Goal: Task Accomplishment & Management: Manage account settings

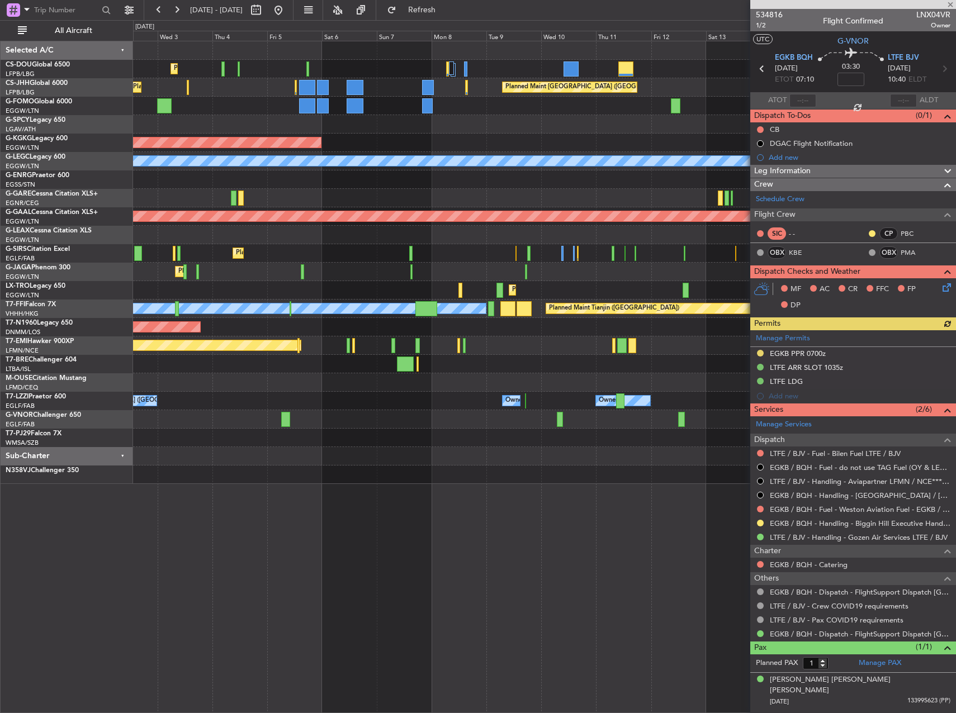
click at [346, 290] on div "Planned Maint [GEOGRAPHIC_DATA] ([GEOGRAPHIC_DATA]) No Crew Planned Maint [GEOG…" at bounding box center [544, 262] width 822 height 443
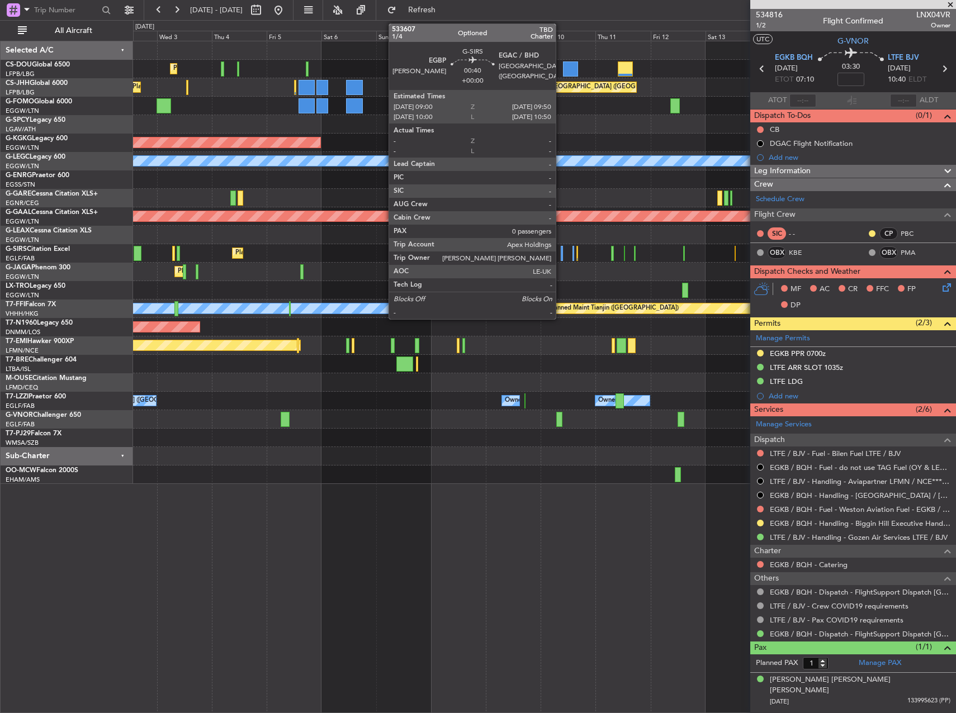
click at [560, 251] on div at bounding box center [561, 253] width 2 height 15
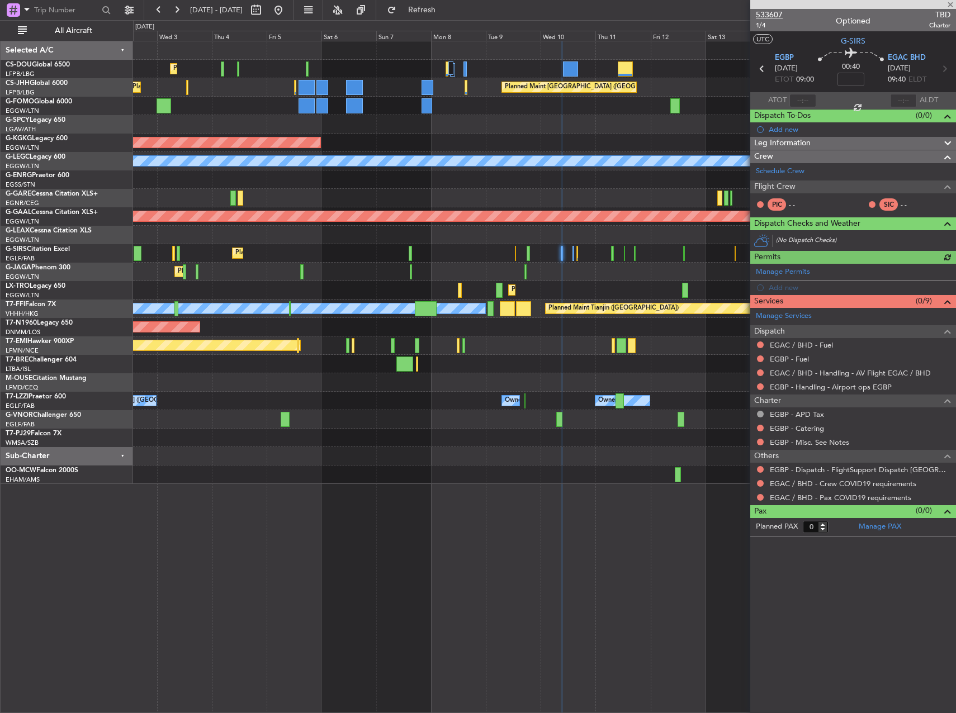
click at [775, 14] on span "533607" at bounding box center [768, 15] width 27 height 12
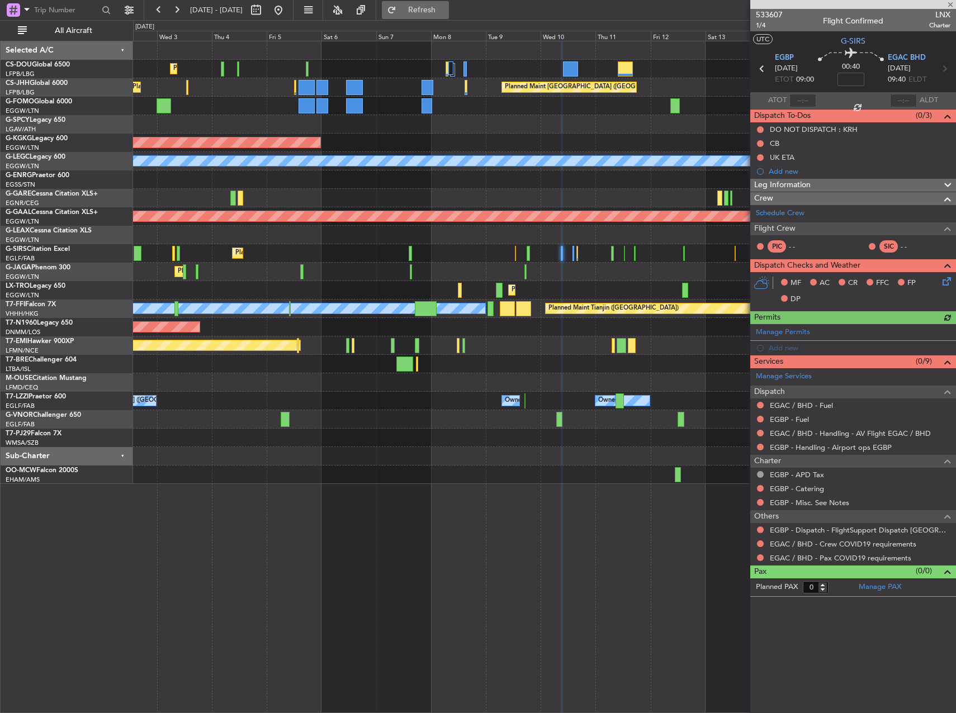
click at [445, 11] on span "Refresh" at bounding box center [421, 10] width 47 height 8
click at [433, 8] on button "Refresh" at bounding box center [415, 10] width 67 height 18
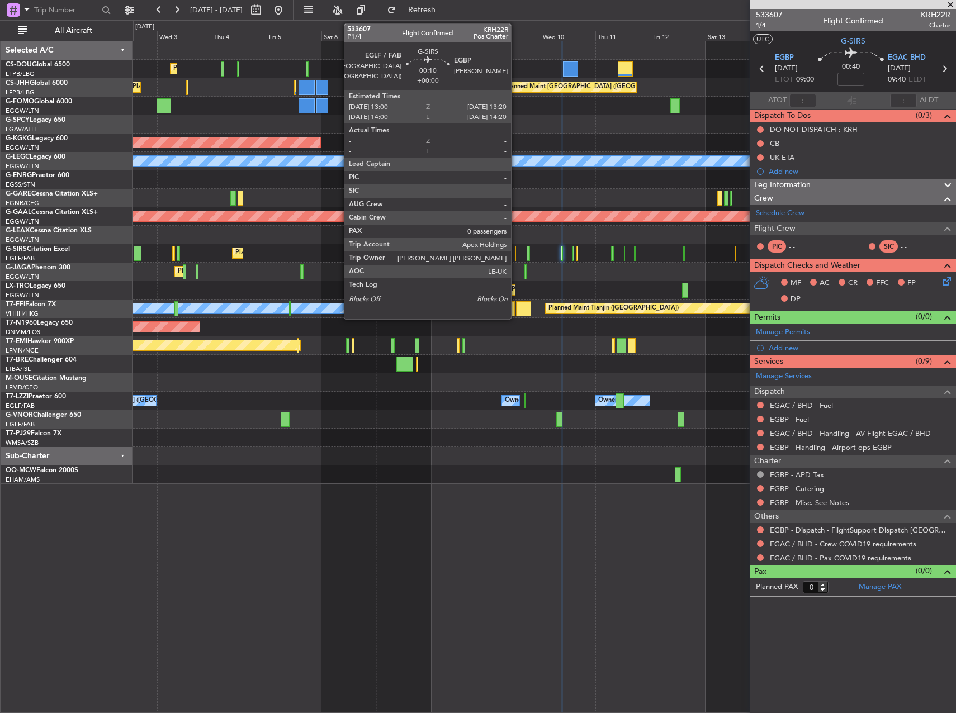
click at [516, 255] on div at bounding box center [515, 253] width 1 height 15
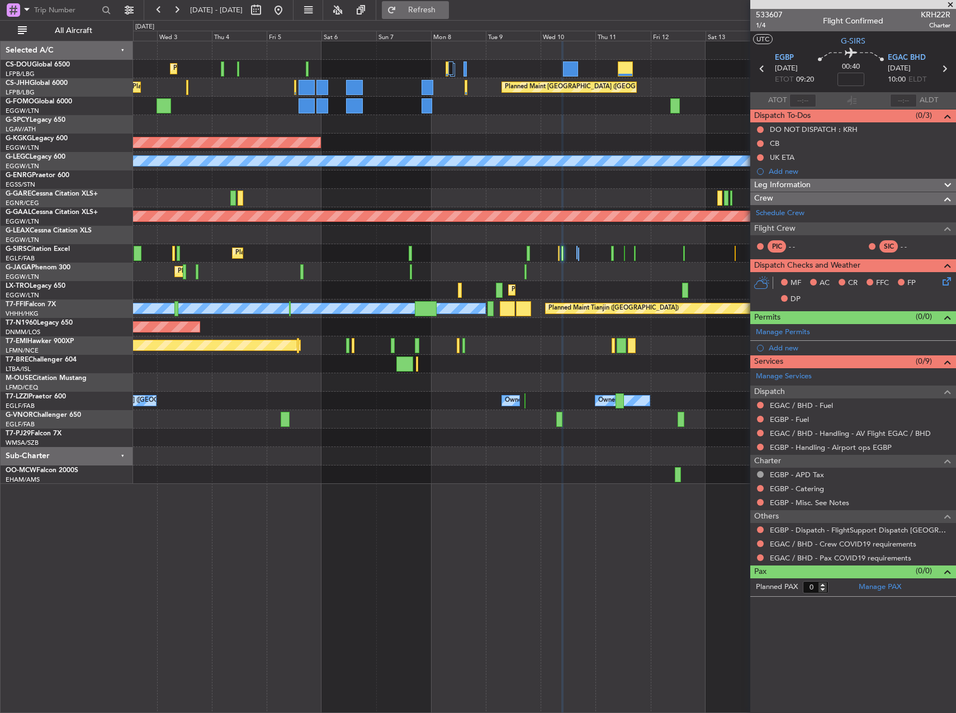
click at [440, 11] on span "Refresh" at bounding box center [421, 10] width 47 height 8
click at [812, 218] on div "Schedule Crew" at bounding box center [853, 213] width 206 height 17
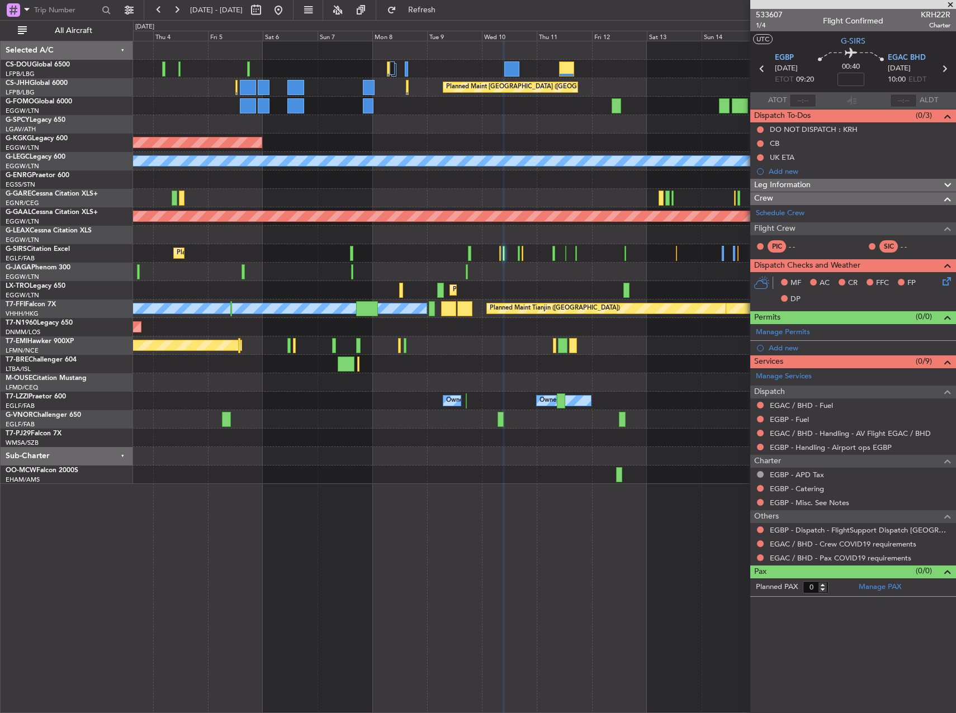
click at [521, 377] on div at bounding box center [544, 382] width 822 height 18
click at [287, 8] on button at bounding box center [278, 10] width 18 height 18
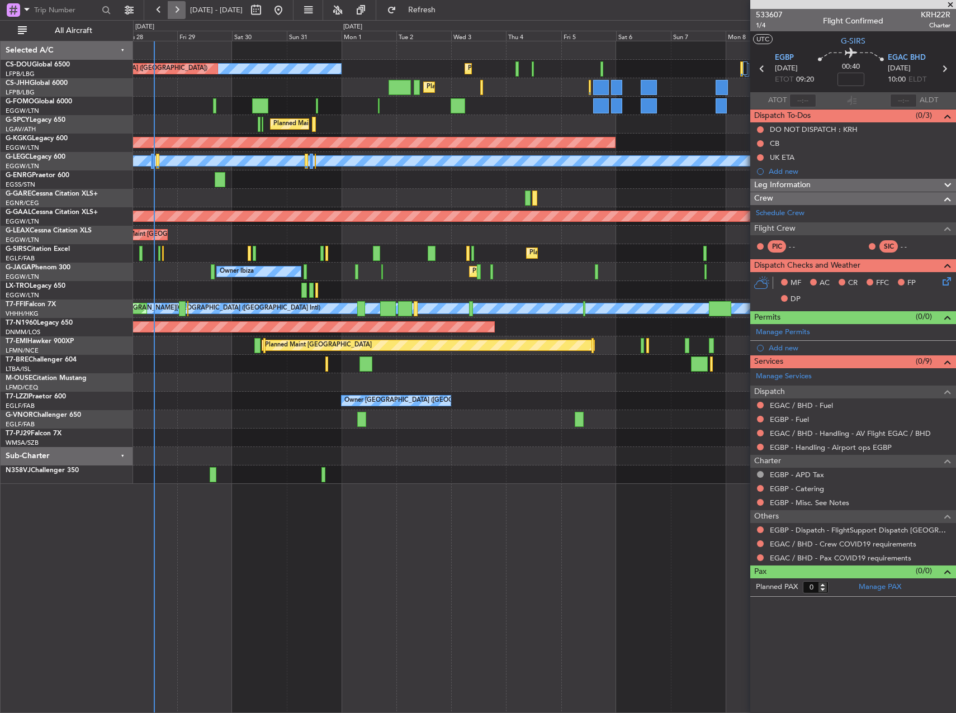
click at [173, 3] on button at bounding box center [177, 10] width 18 height 18
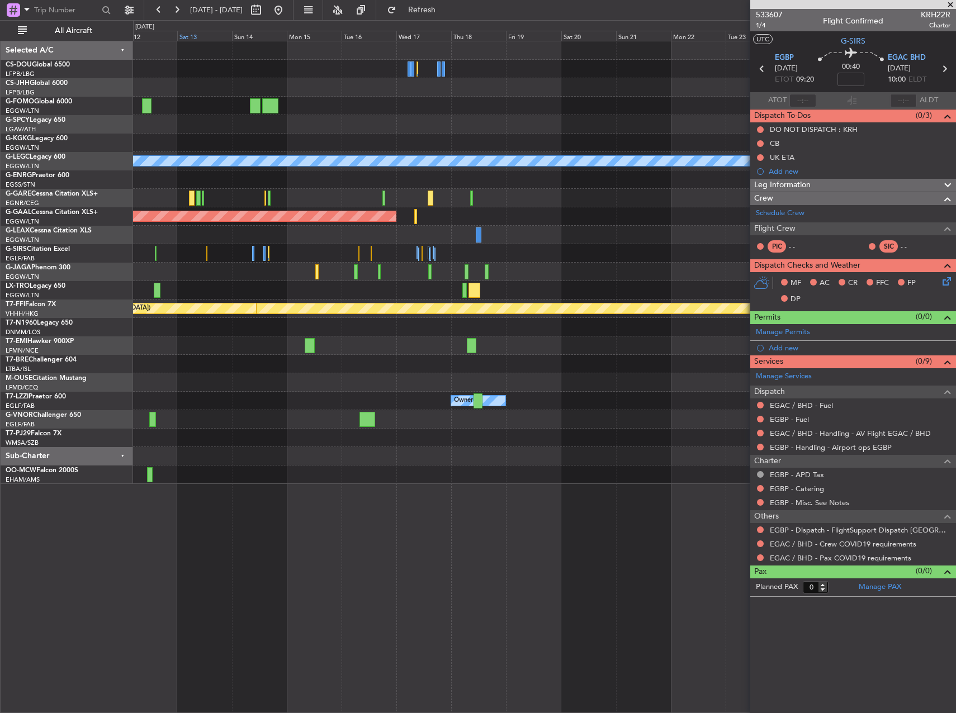
drag, startPoint x: 176, startPoint y: 7, endPoint x: 202, endPoint y: 38, distance: 40.5
click at [201, 37] on fb-flight-board "[DATE] - [DATE] Refresh Quick Links All Aircraft Planned Maint [GEOGRAPHIC_DATA…" at bounding box center [478, 360] width 956 height 705
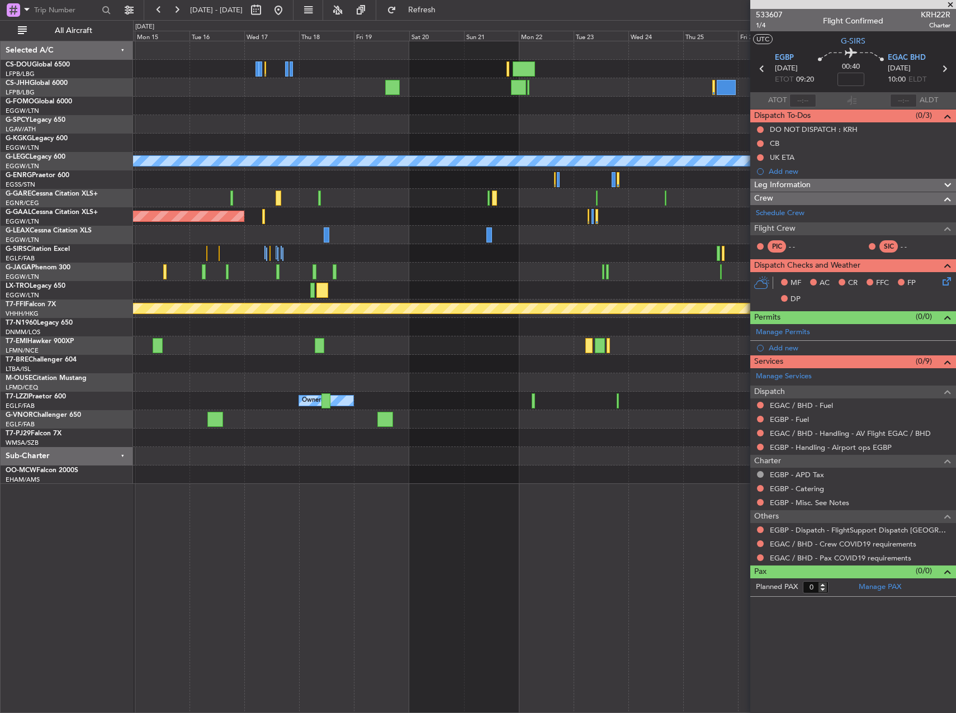
click at [241, 390] on div "Planned Maint [GEOGRAPHIC_DATA] ([GEOGRAPHIC_DATA]) A/C Unavailable [GEOGRAPHIC…" at bounding box center [544, 262] width 822 height 443
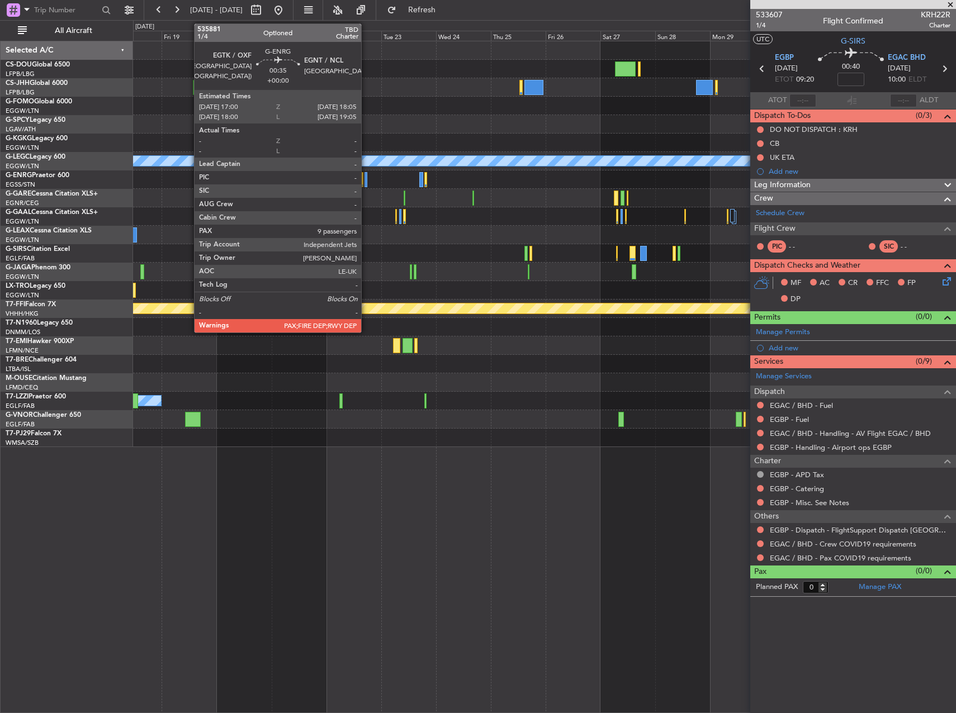
click at [366, 183] on div at bounding box center [365, 179] width 3 height 15
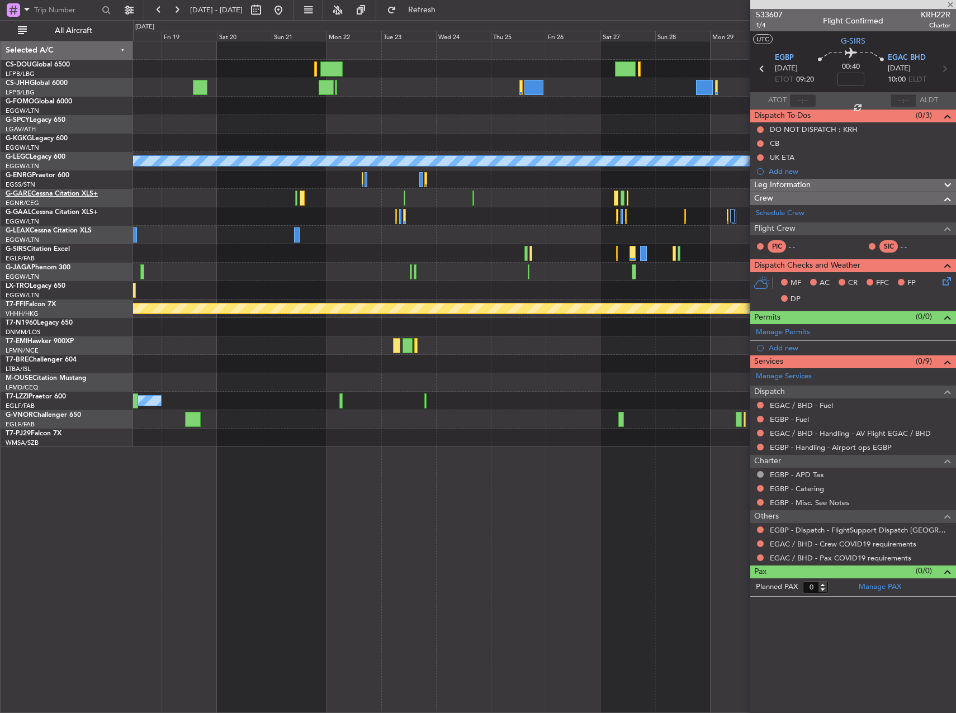
type input "9"
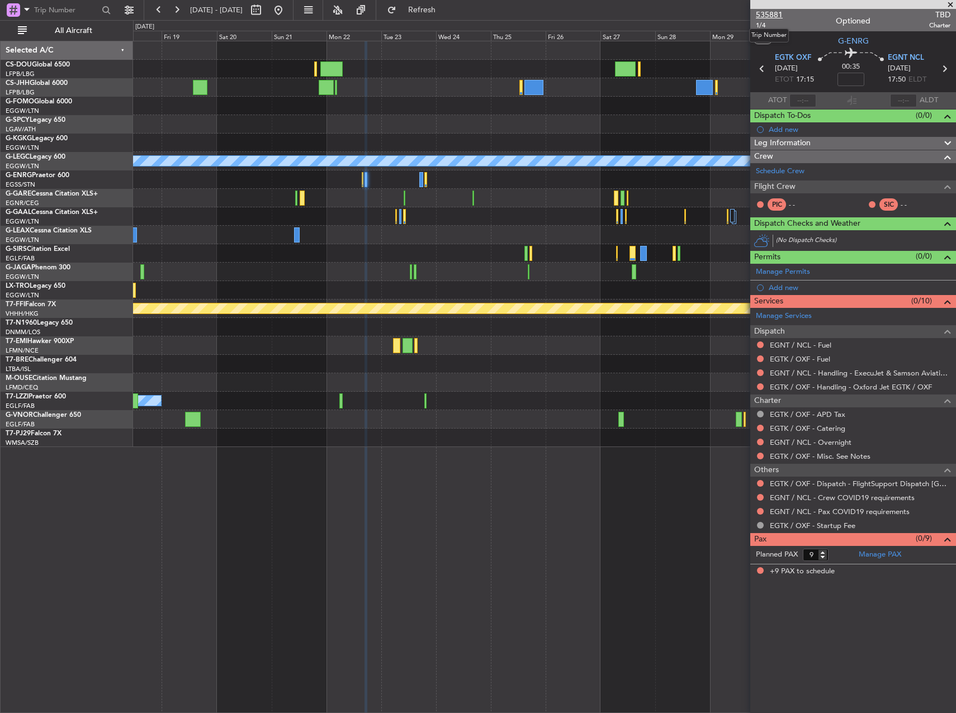
click at [768, 11] on span "535881" at bounding box center [768, 15] width 27 height 12
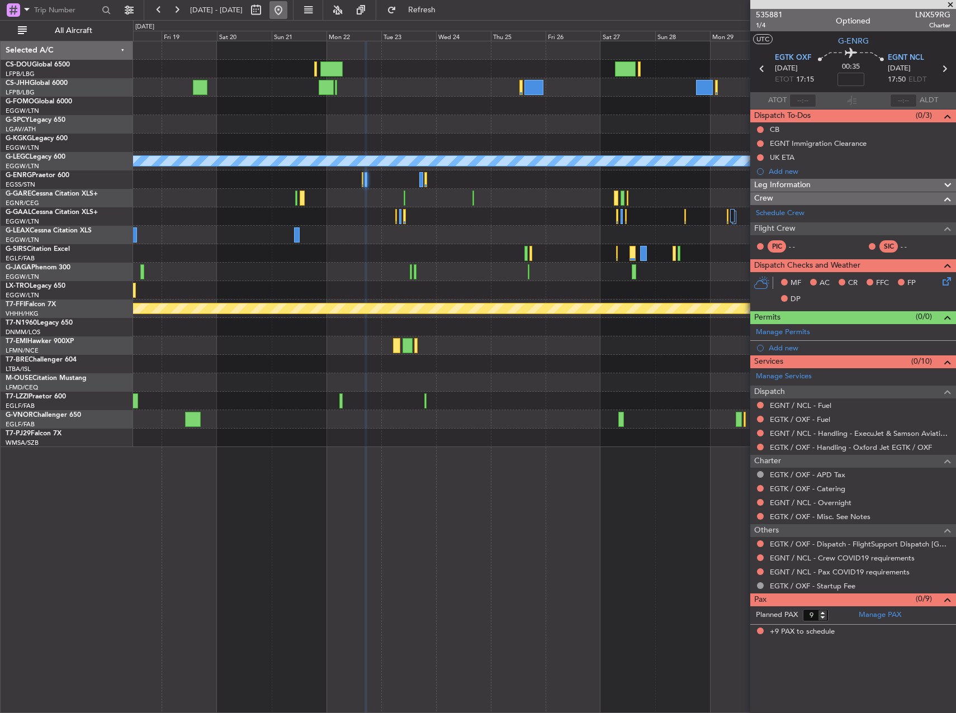
click at [287, 10] on button at bounding box center [278, 10] width 18 height 18
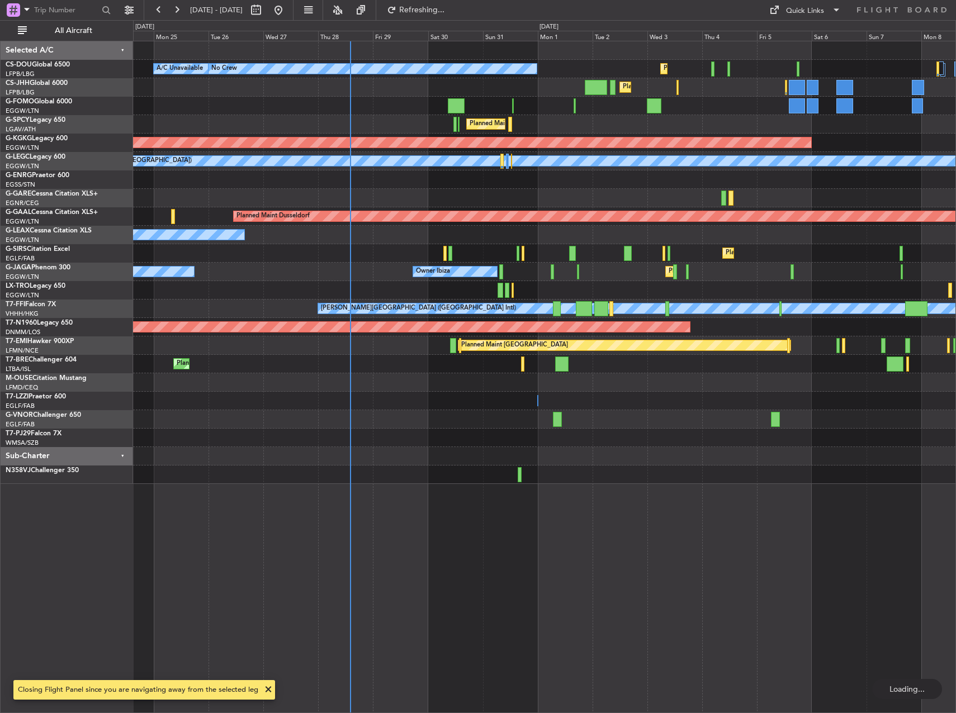
click at [382, 258] on div "Planned Maint [GEOGRAPHIC_DATA] ([GEOGRAPHIC_DATA])" at bounding box center [544, 253] width 822 height 18
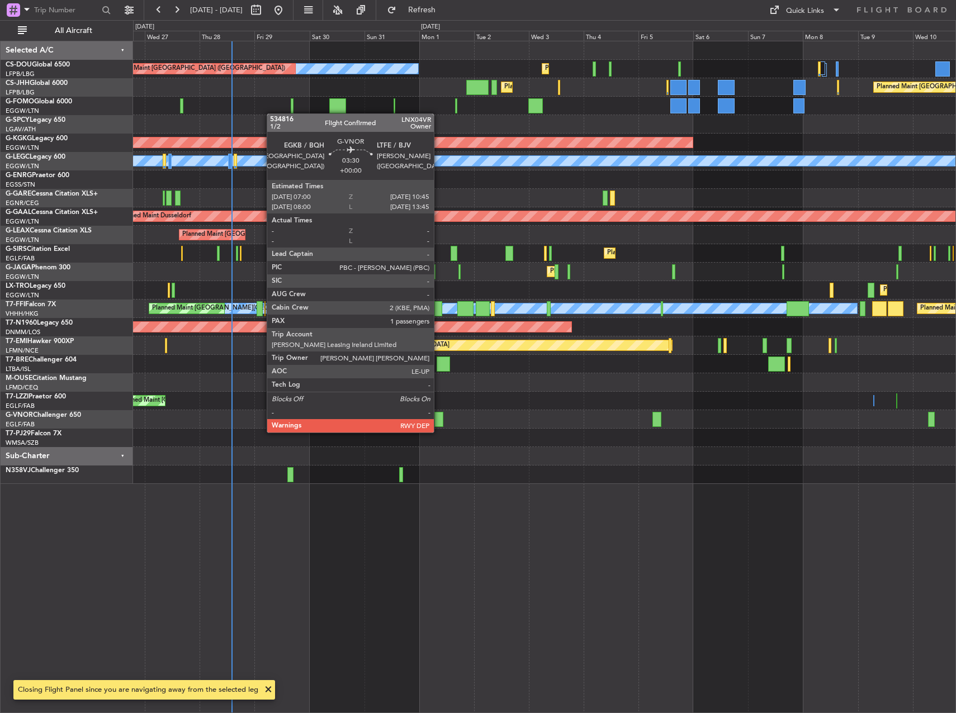
click at [439, 421] on div at bounding box center [438, 419] width 9 height 15
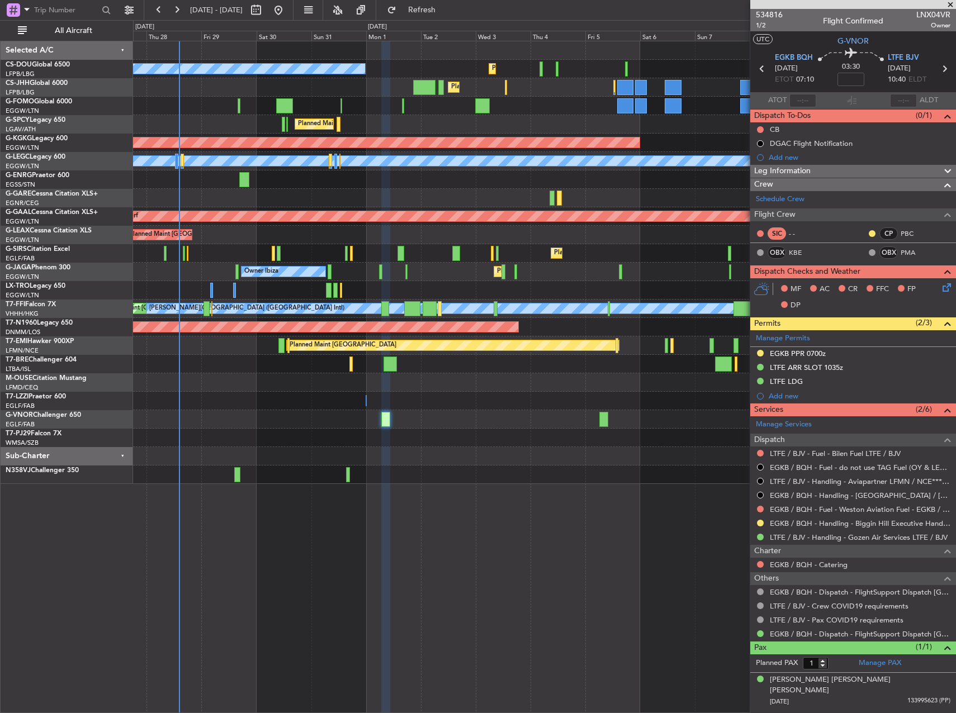
click at [386, 439] on div at bounding box center [544, 438] width 822 height 18
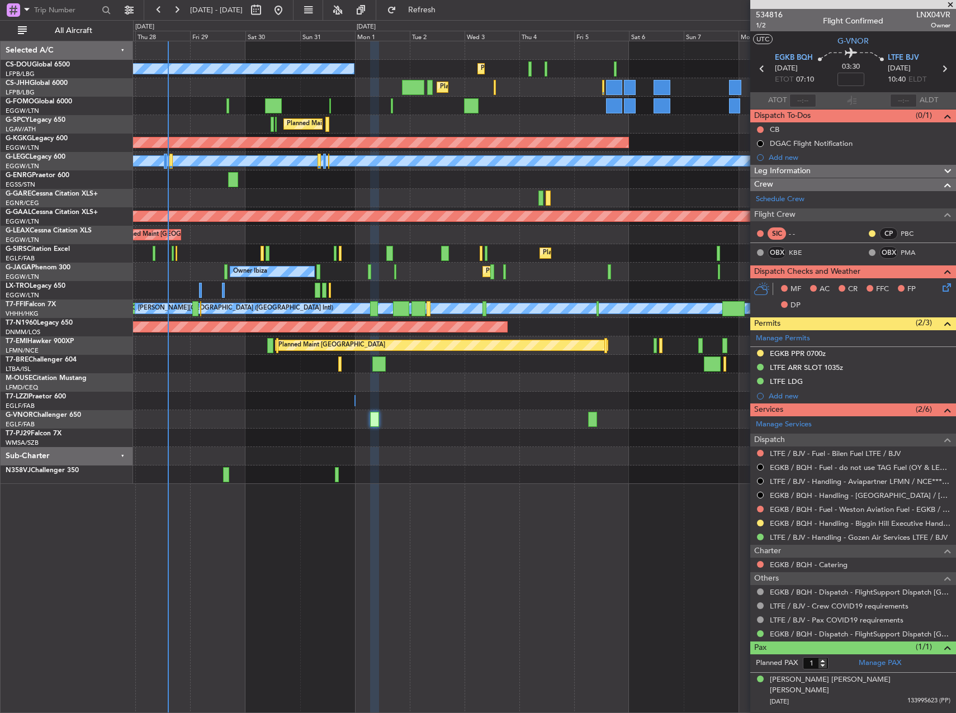
click at [440, 404] on div "Owner Owner London ([GEOGRAPHIC_DATA]) Owner Unplanned Maint [GEOGRAPHIC_DATA] …" at bounding box center [544, 401] width 822 height 18
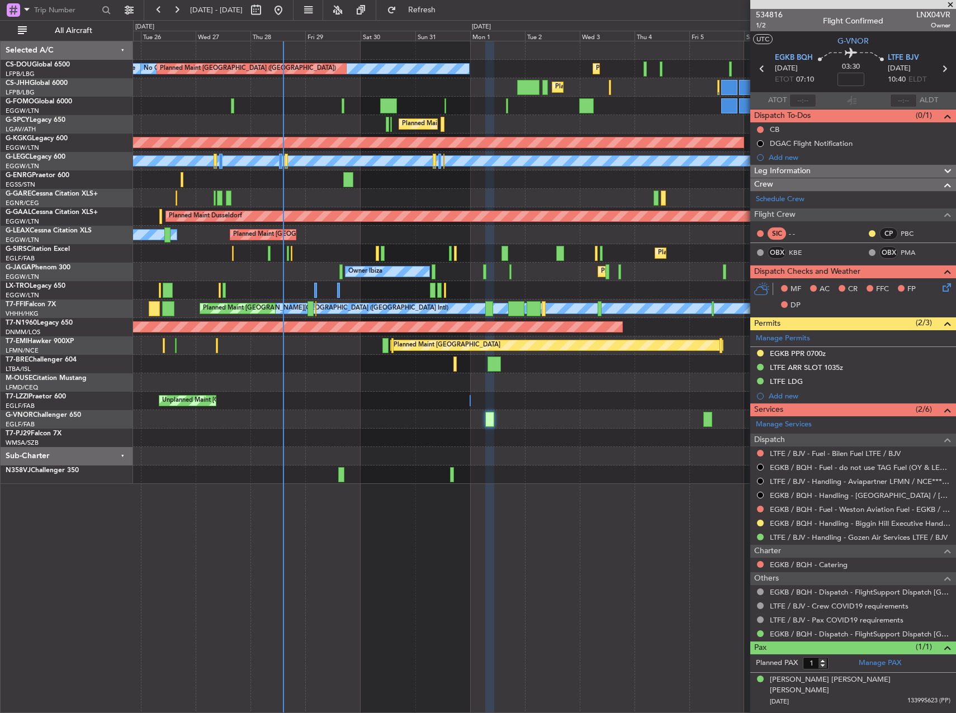
click at [526, 426] on div at bounding box center [544, 419] width 822 height 18
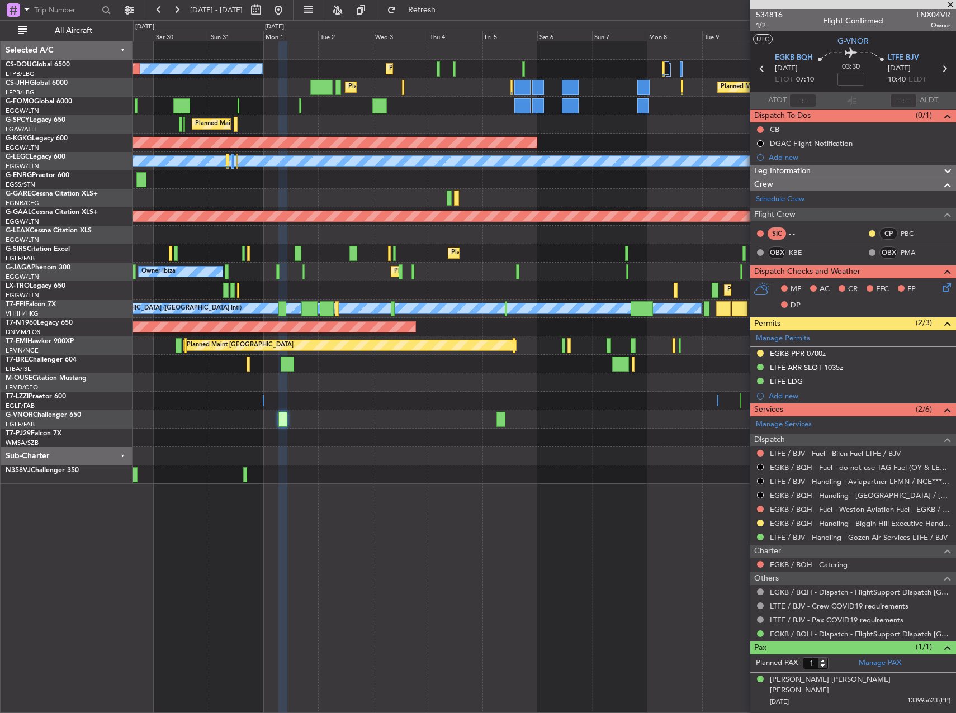
click at [293, 396] on div "Owner Owner London ([GEOGRAPHIC_DATA]) Owner Unplanned Maint [GEOGRAPHIC_DATA] …" at bounding box center [544, 401] width 822 height 18
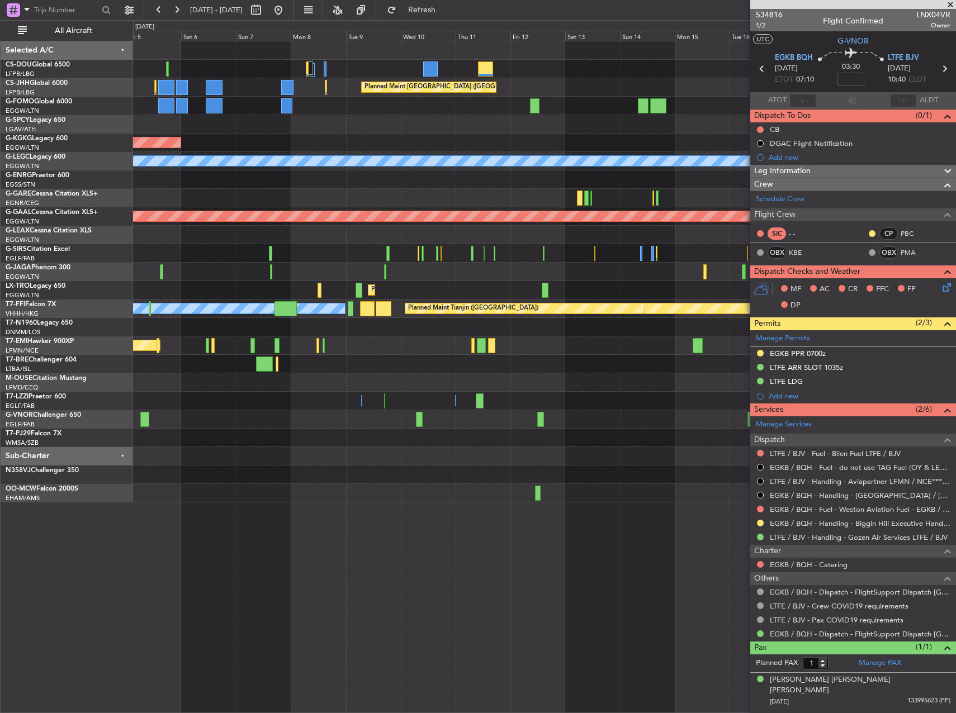
click at [202, 193] on div "Planned Maint [GEOGRAPHIC_DATA] ([GEOGRAPHIC_DATA]) Planned Maint [GEOGRAPHIC_D…" at bounding box center [544, 271] width 822 height 461
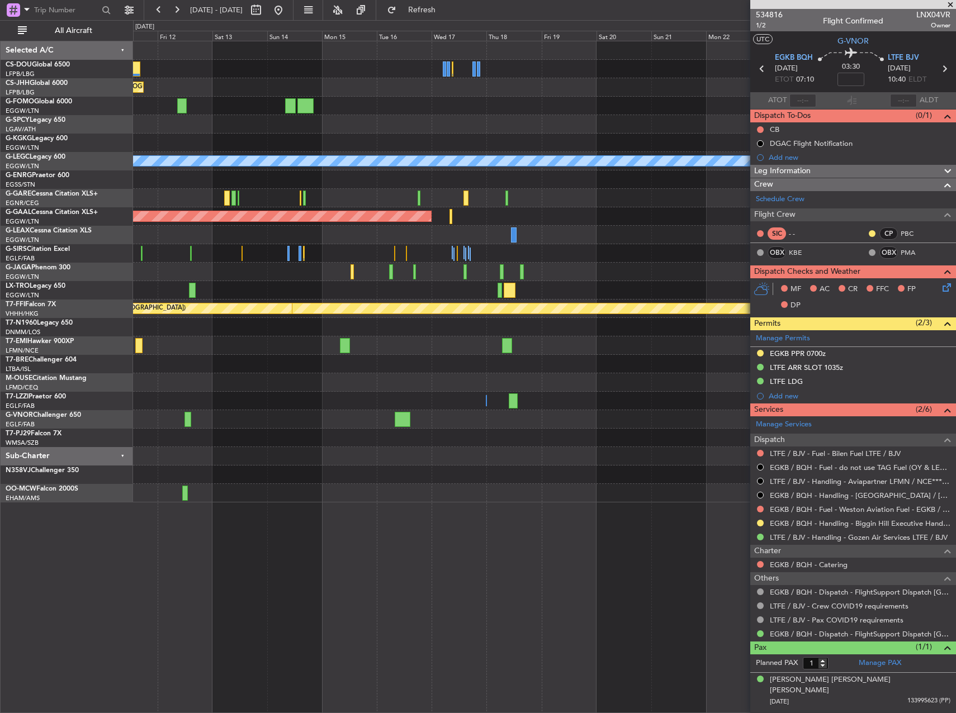
click at [289, 210] on div "Planned Maint [GEOGRAPHIC_DATA] ([GEOGRAPHIC_DATA]) A/C Unavailable [GEOGRAPHIC…" at bounding box center [544, 271] width 822 height 461
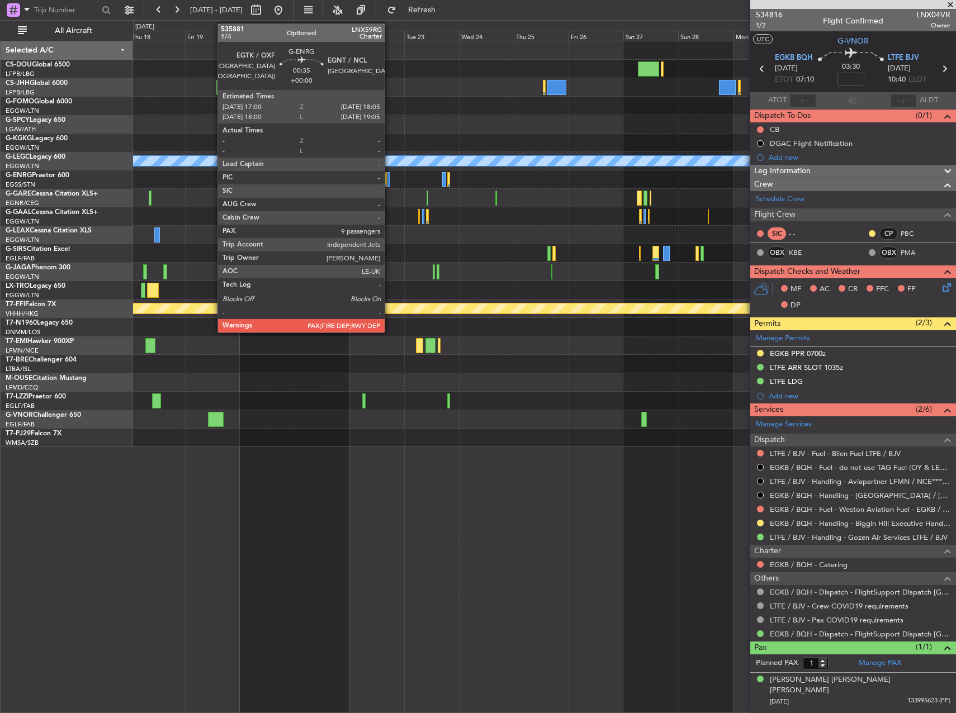
click at [389, 177] on div at bounding box center [388, 179] width 3 height 15
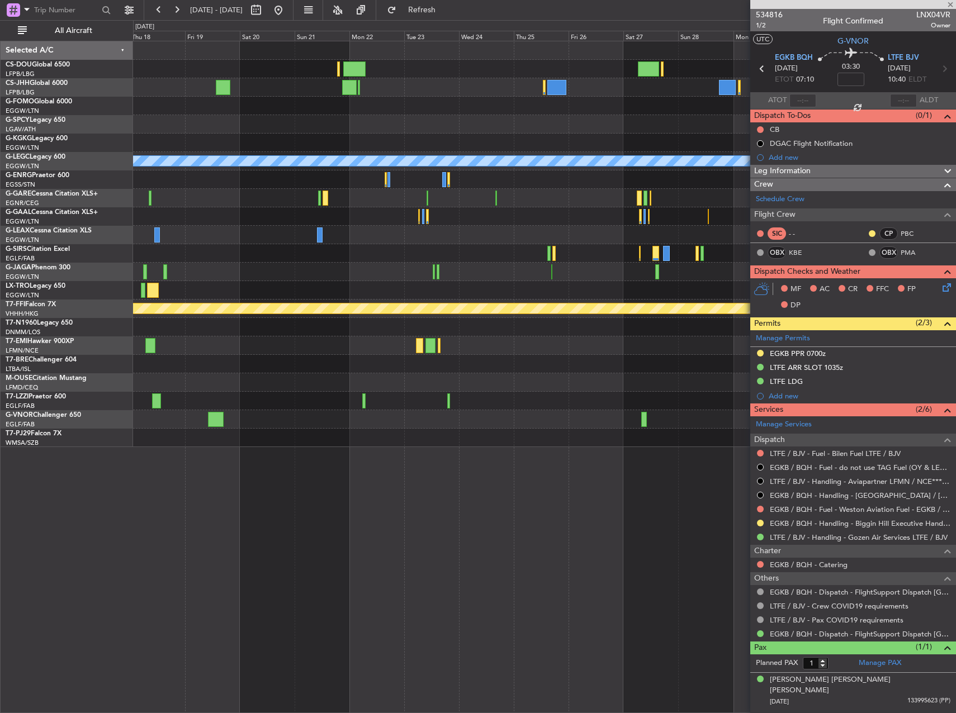
type input "9"
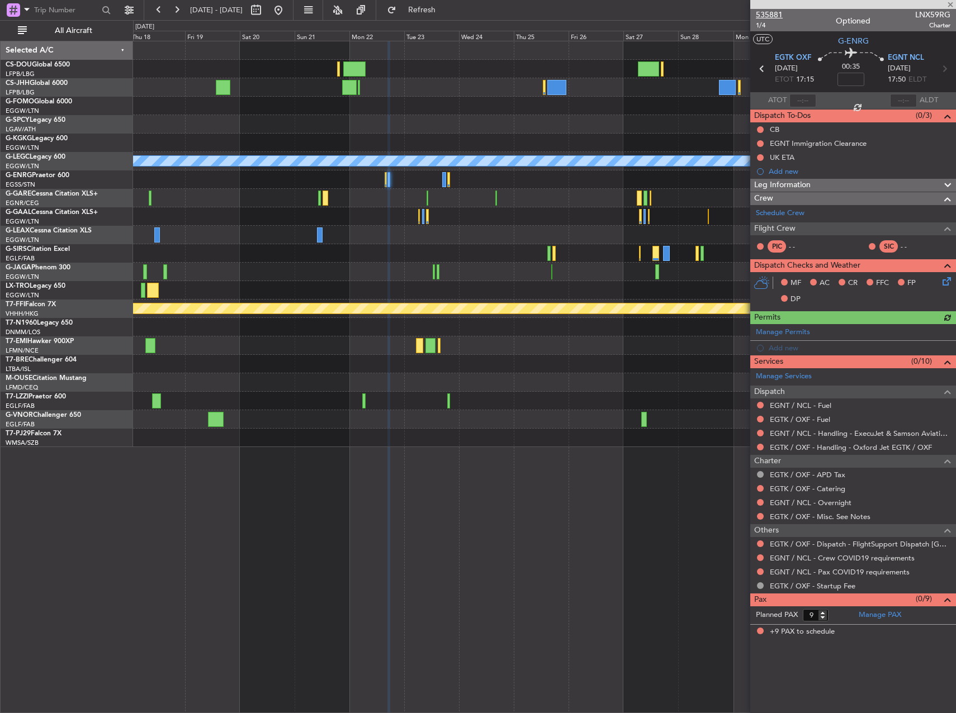
click at [776, 18] on span "535881" at bounding box center [768, 15] width 27 height 12
click at [287, 16] on button at bounding box center [278, 10] width 18 height 18
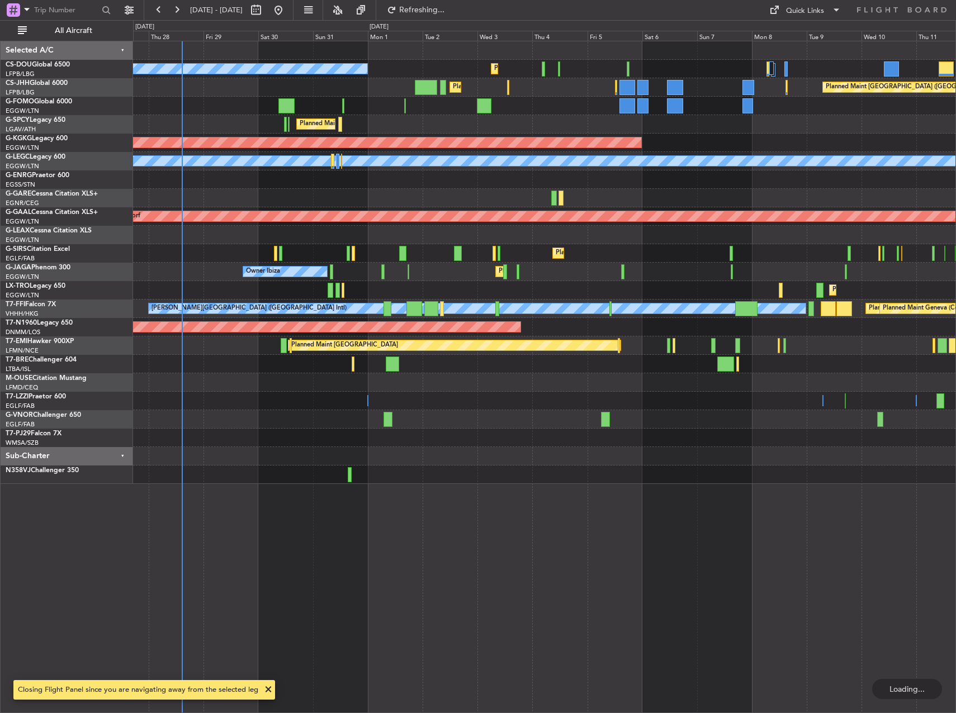
click at [364, 384] on div "Planned Maint [GEOGRAPHIC_DATA] ([GEOGRAPHIC_DATA]) No Crew A/C Unavailable Pla…" at bounding box center [544, 262] width 822 height 443
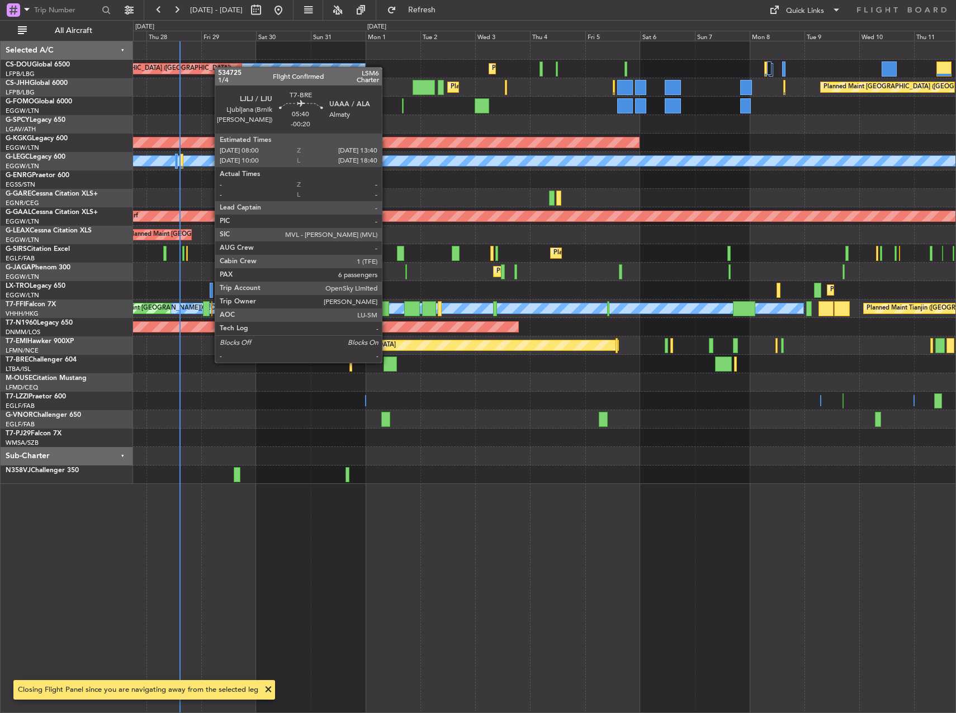
click at [387, 362] on div at bounding box center [389, 363] width 13 height 15
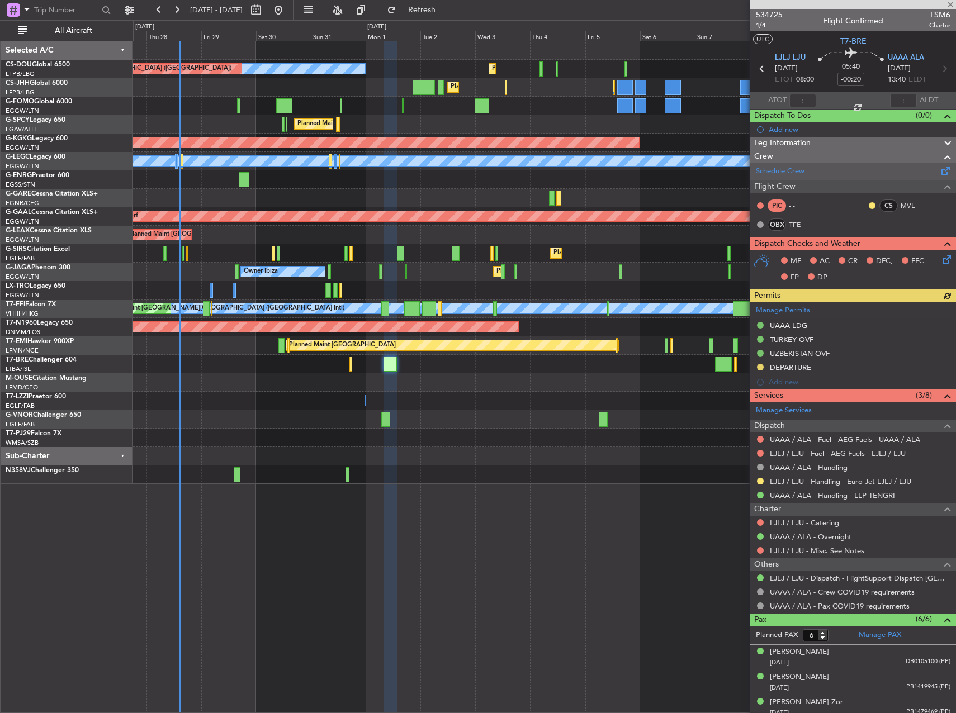
click at [828, 169] on div "Schedule Crew" at bounding box center [853, 171] width 206 height 17
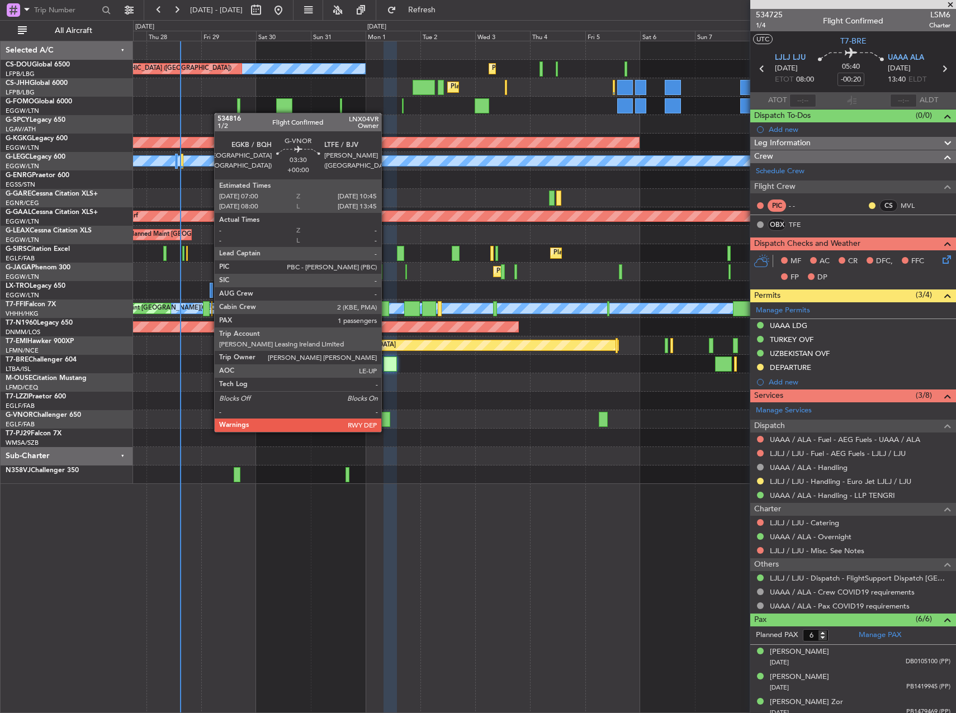
click at [386, 421] on div at bounding box center [385, 419] width 9 height 15
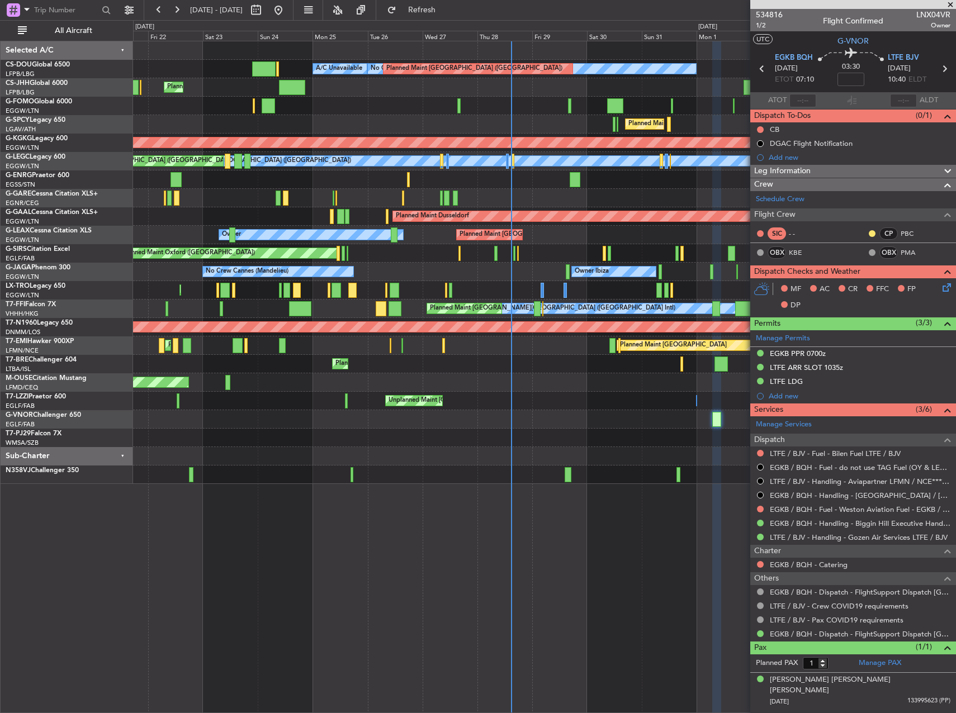
click at [636, 474] on div "Planned Maint [GEOGRAPHIC_DATA] ([GEOGRAPHIC_DATA]) No Crew Planned Maint [GEOG…" at bounding box center [544, 262] width 822 height 443
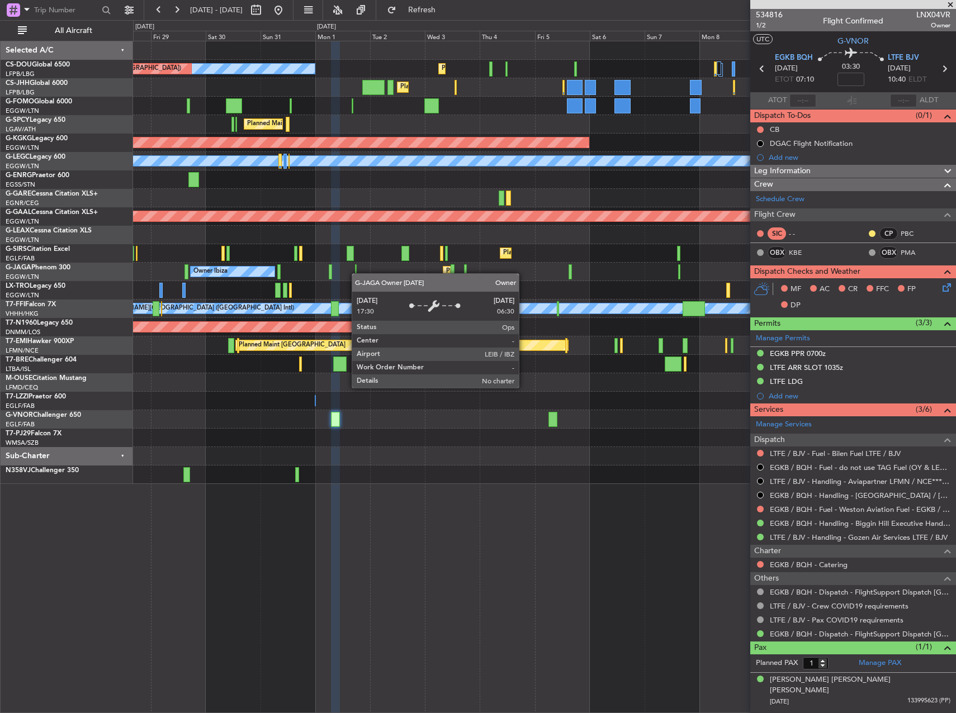
click at [270, 276] on div "Planned Maint [GEOGRAPHIC_DATA] ([GEOGRAPHIC_DATA]) No Crew Planned Maint [GEOG…" at bounding box center [544, 262] width 822 height 443
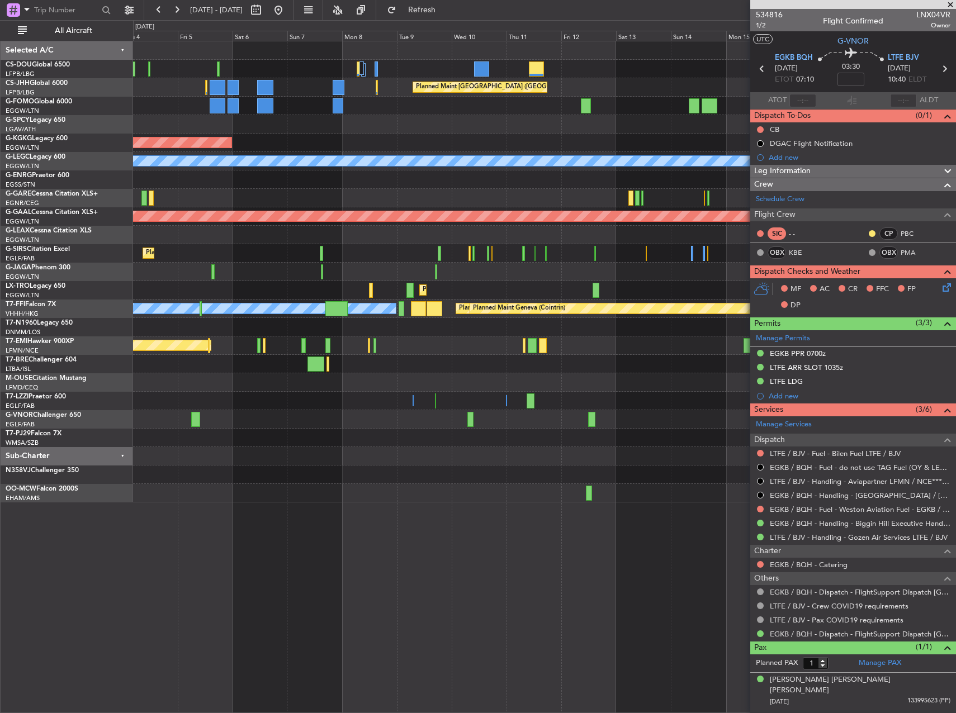
click at [346, 255] on div "Planned Maint [GEOGRAPHIC_DATA] ([GEOGRAPHIC_DATA]) No Crew Planned Maint [GEOG…" at bounding box center [544, 271] width 822 height 461
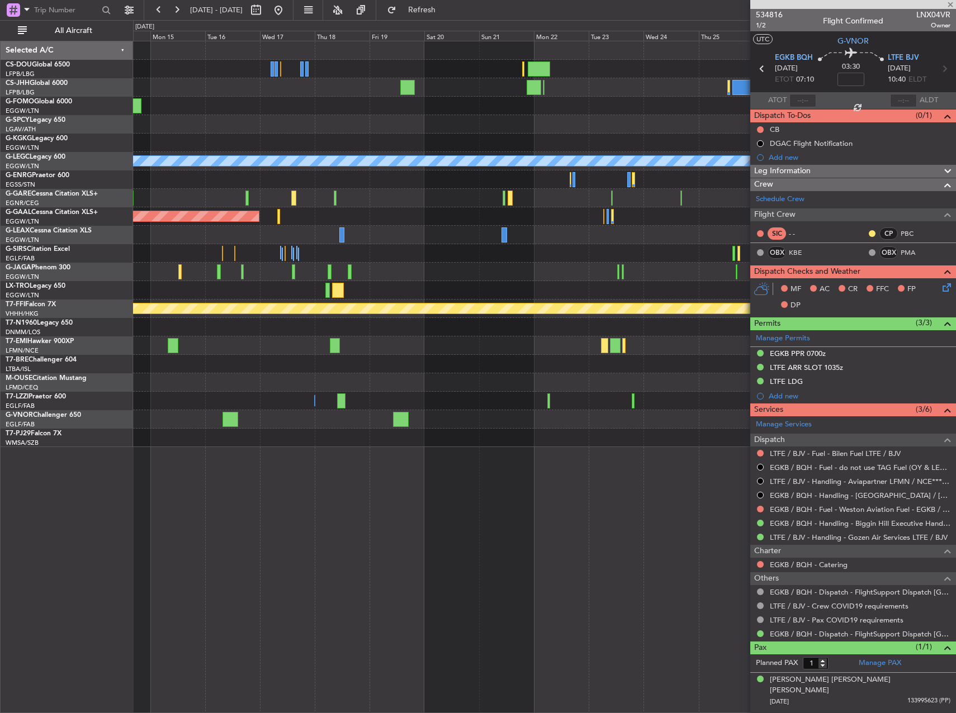
type input "9"
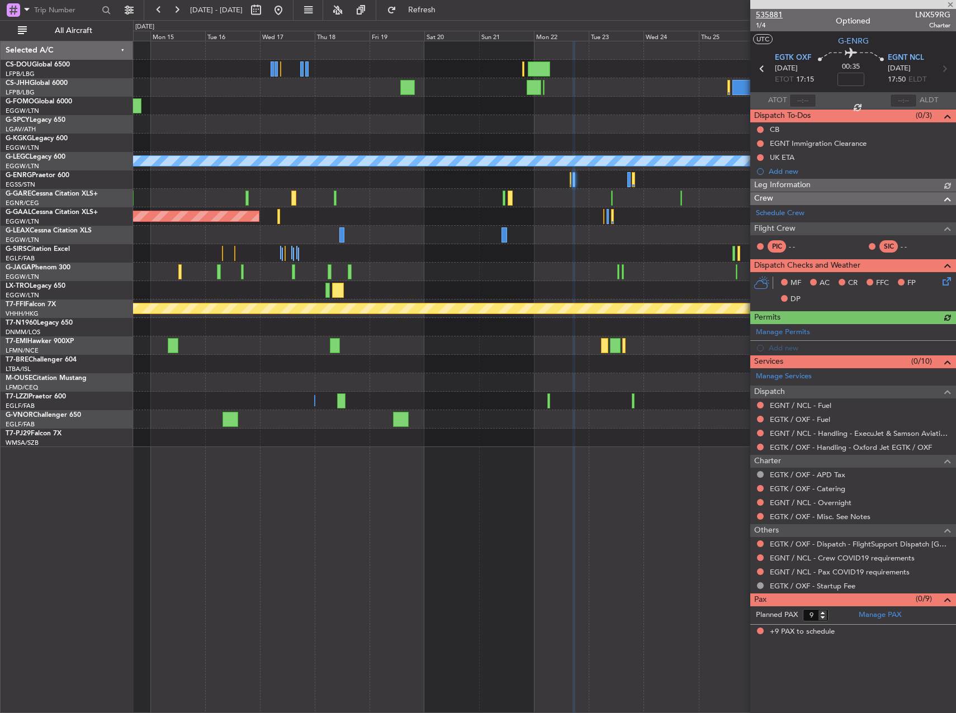
click at [778, 13] on span "535881" at bounding box center [768, 15] width 27 height 12
click at [445, 7] on span "Refresh" at bounding box center [421, 10] width 47 height 8
click at [805, 545] on link "EGTK / OXF - Dispatch - FlightSupport Dispatch [GEOGRAPHIC_DATA]" at bounding box center [859, 543] width 180 height 9
click at [445, 9] on span "Refresh" at bounding box center [421, 10] width 47 height 8
click at [819, 215] on div "Schedule Crew" at bounding box center [853, 213] width 206 height 17
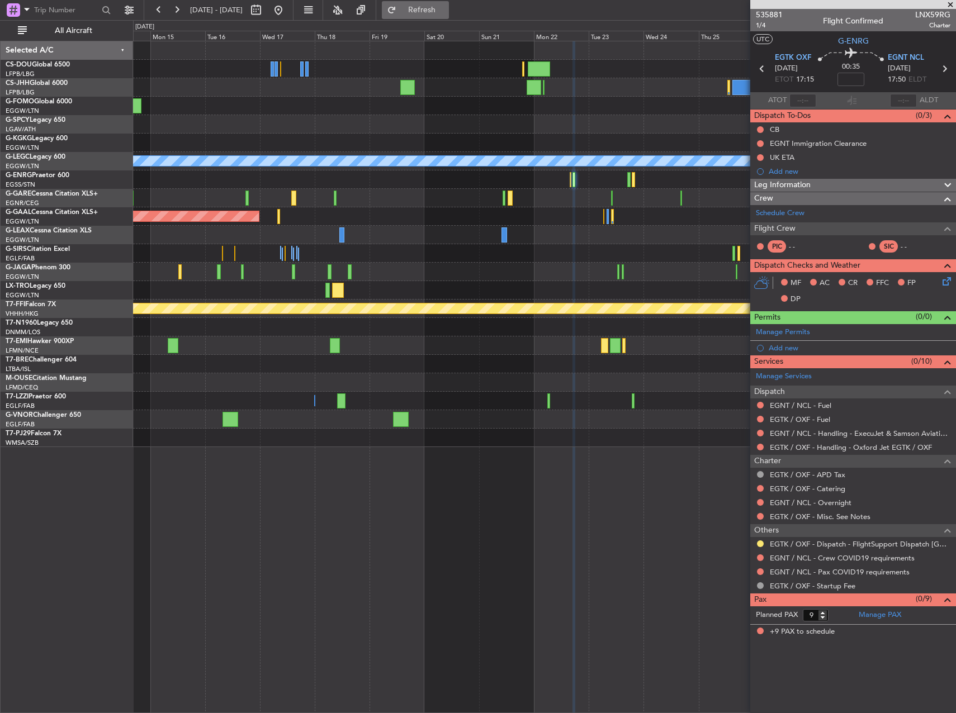
click at [427, 8] on button "Refresh" at bounding box center [415, 10] width 67 height 18
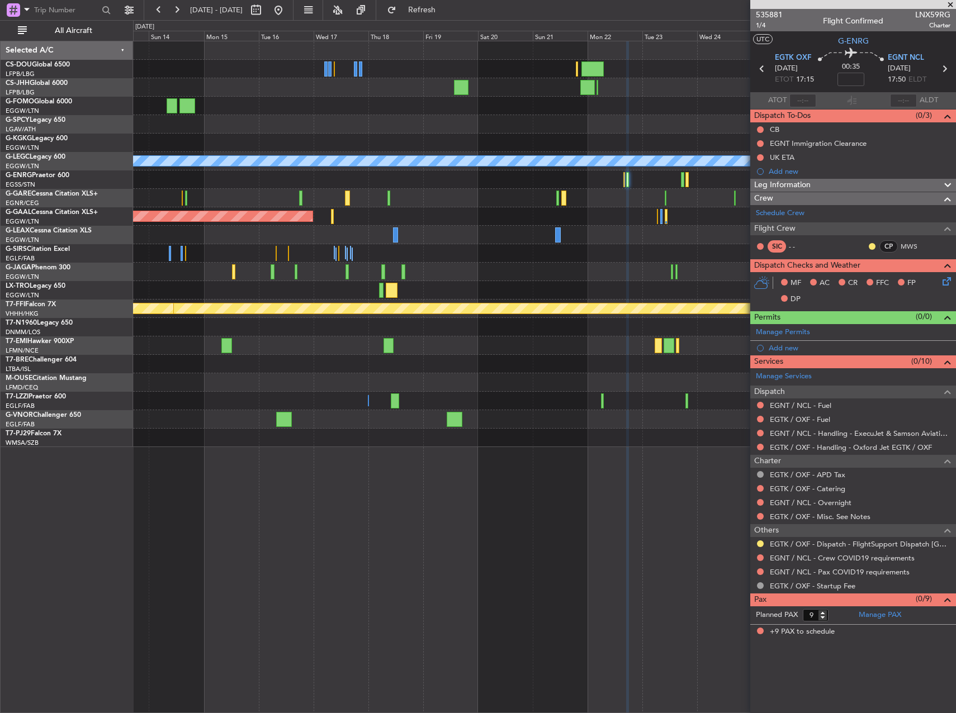
click at [563, 225] on div "Planned Maint [GEOGRAPHIC_DATA] ([GEOGRAPHIC_DATA]) A/C Unavailable [GEOGRAPHIC…" at bounding box center [544, 244] width 822 height 406
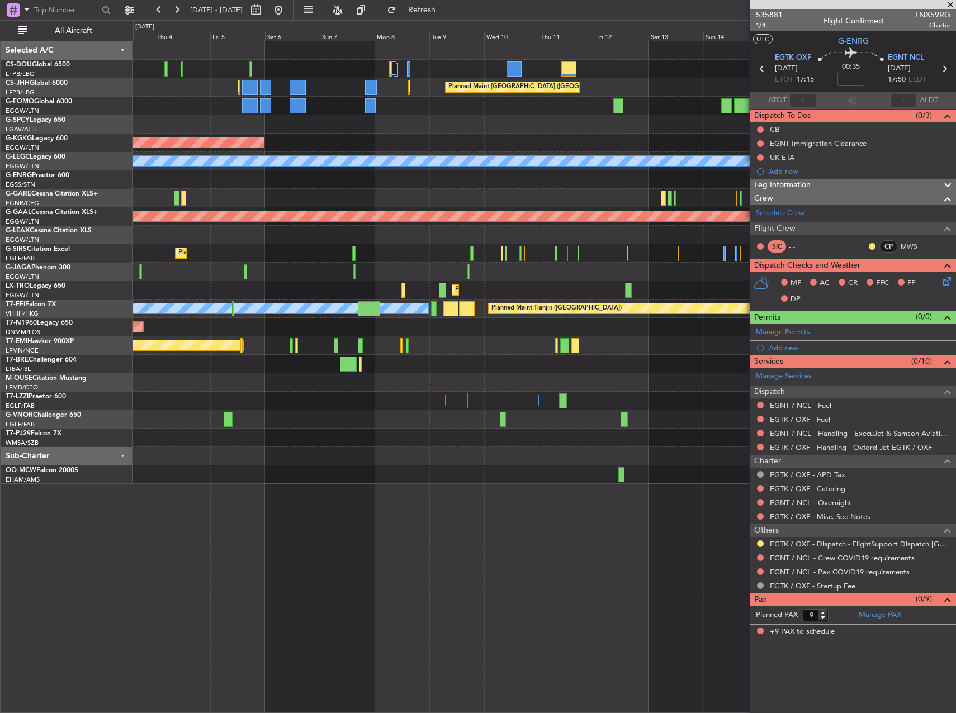
click at [558, 191] on div "Planned Maint [GEOGRAPHIC_DATA] ([GEOGRAPHIC_DATA]) No Crew Planned Maint [GEOG…" at bounding box center [544, 262] width 822 height 443
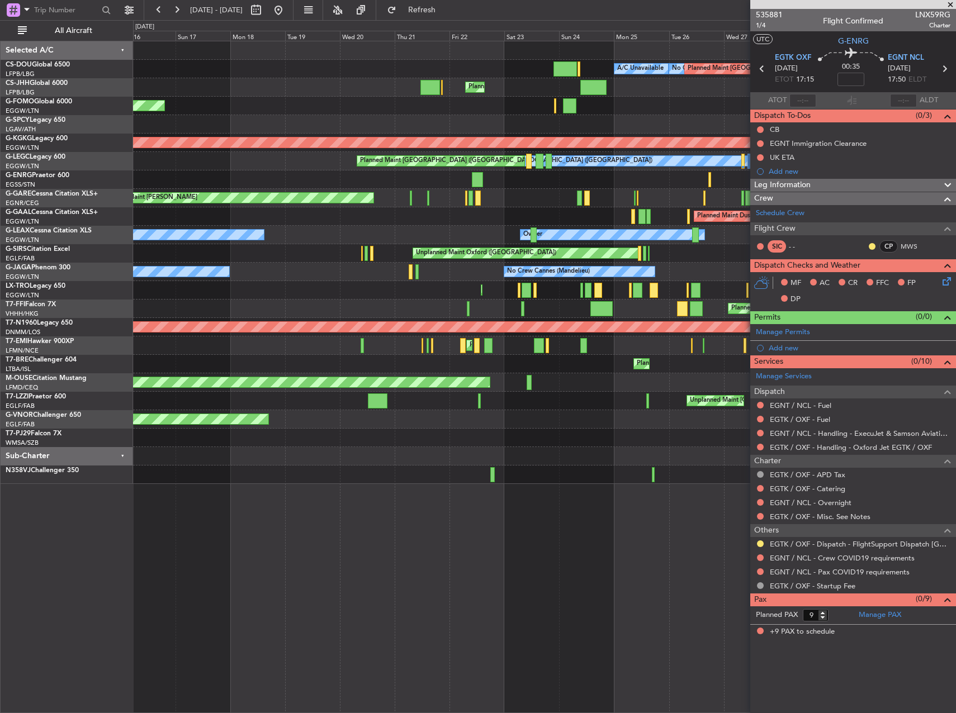
click at [581, 177] on div at bounding box center [544, 179] width 822 height 18
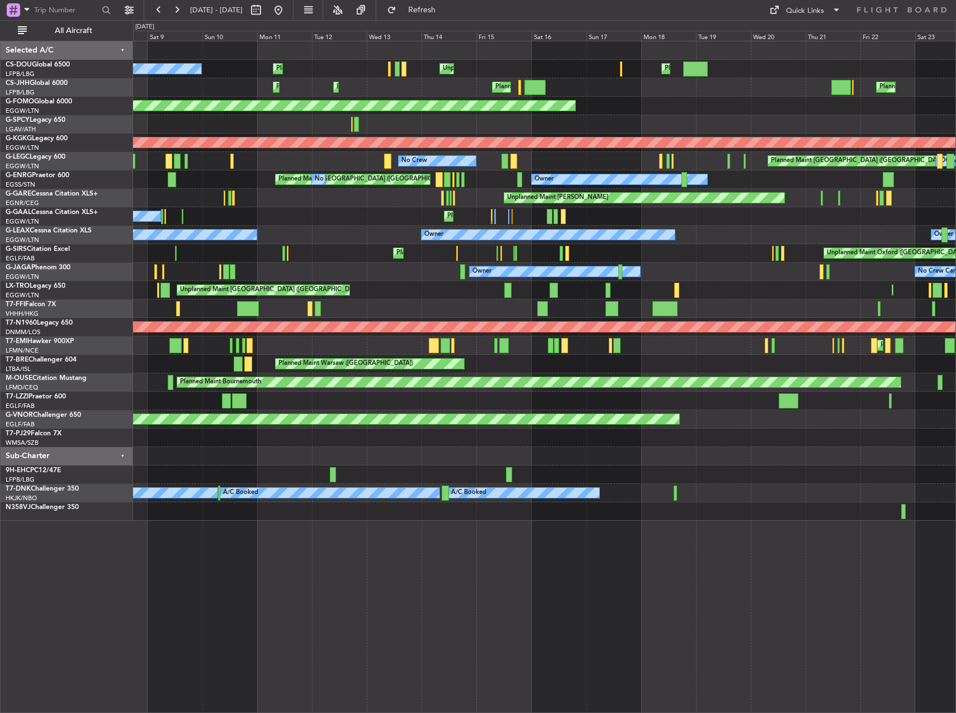
click at [241, 178] on div "Planned Maint [GEOGRAPHIC_DATA] ([GEOGRAPHIC_DATA]) No Crew Owner No Crew" at bounding box center [544, 179] width 822 height 18
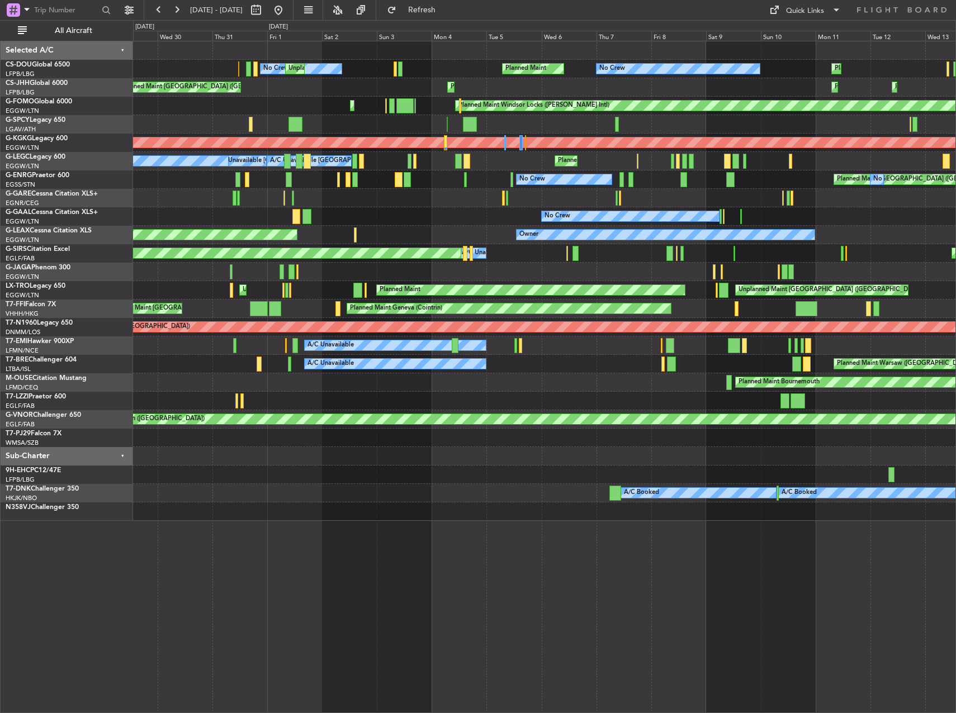
click at [672, 176] on div "Planned Maint London (Stansted) No Crew No Crew Owner" at bounding box center [544, 179] width 822 height 18
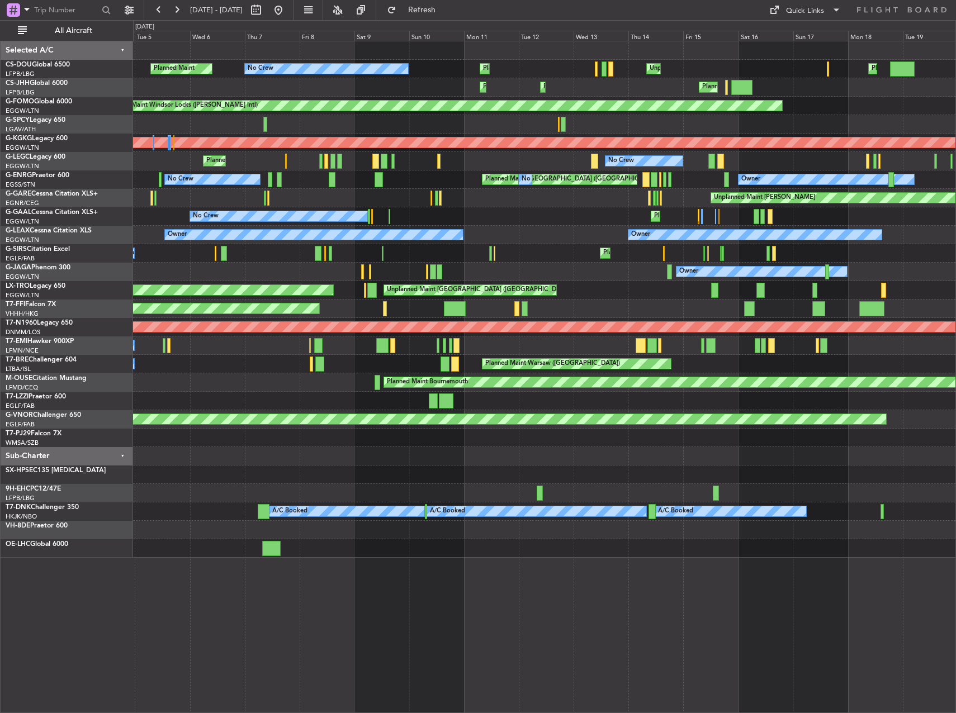
click at [334, 190] on div "Unplanned Maint [PERSON_NAME]" at bounding box center [544, 198] width 822 height 18
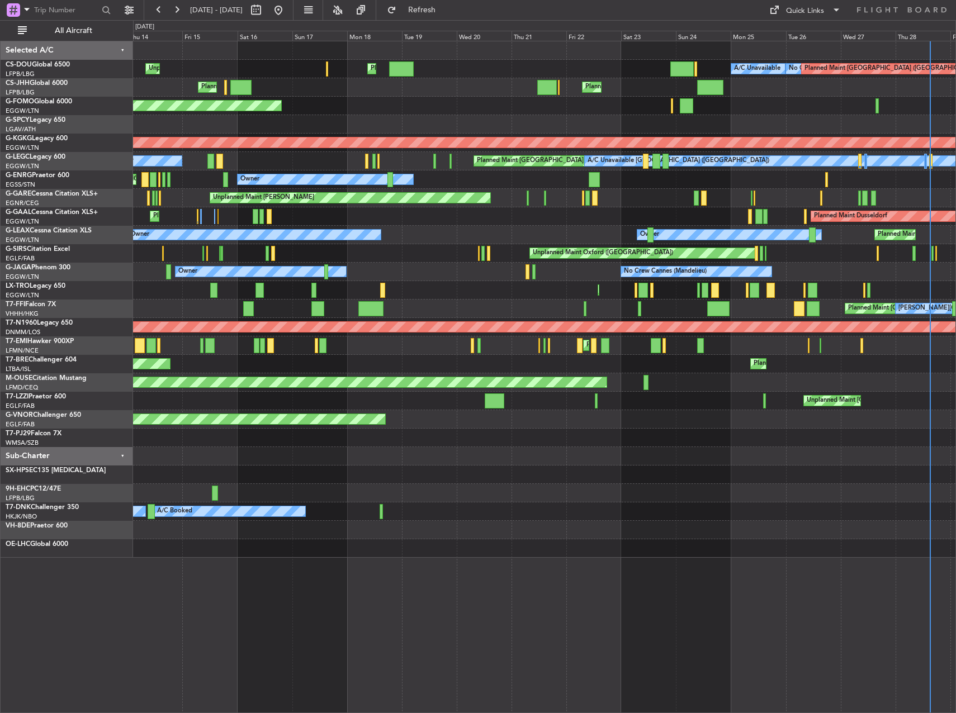
click at [391, 192] on div "Unplanned Maint [PERSON_NAME]" at bounding box center [544, 198] width 822 height 18
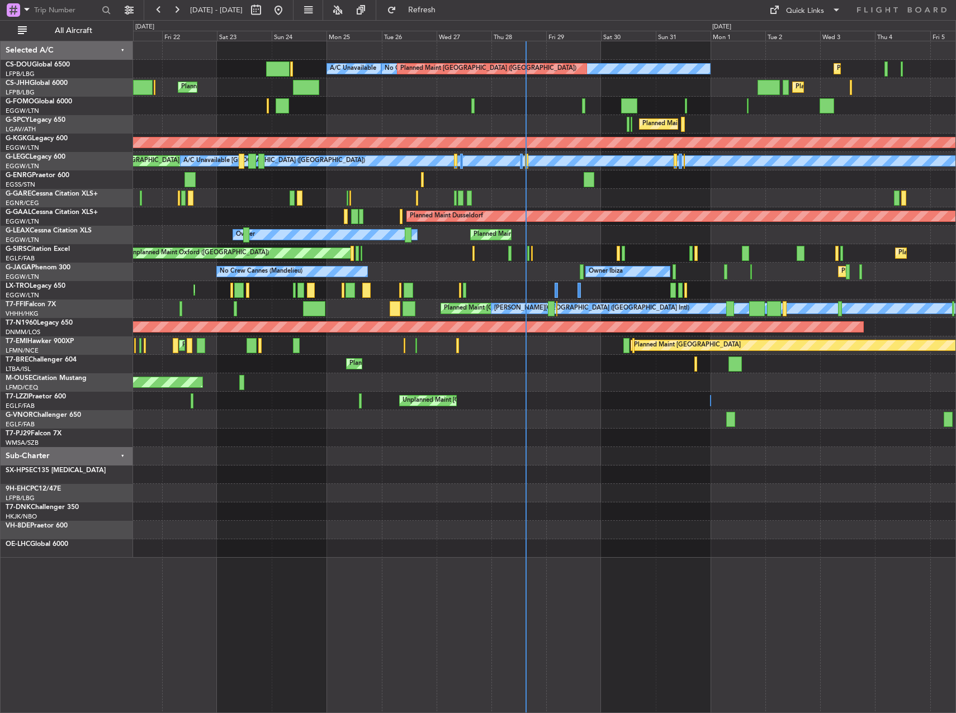
click at [364, 194] on div "Unplanned Maint [PERSON_NAME]" at bounding box center [544, 198] width 822 height 18
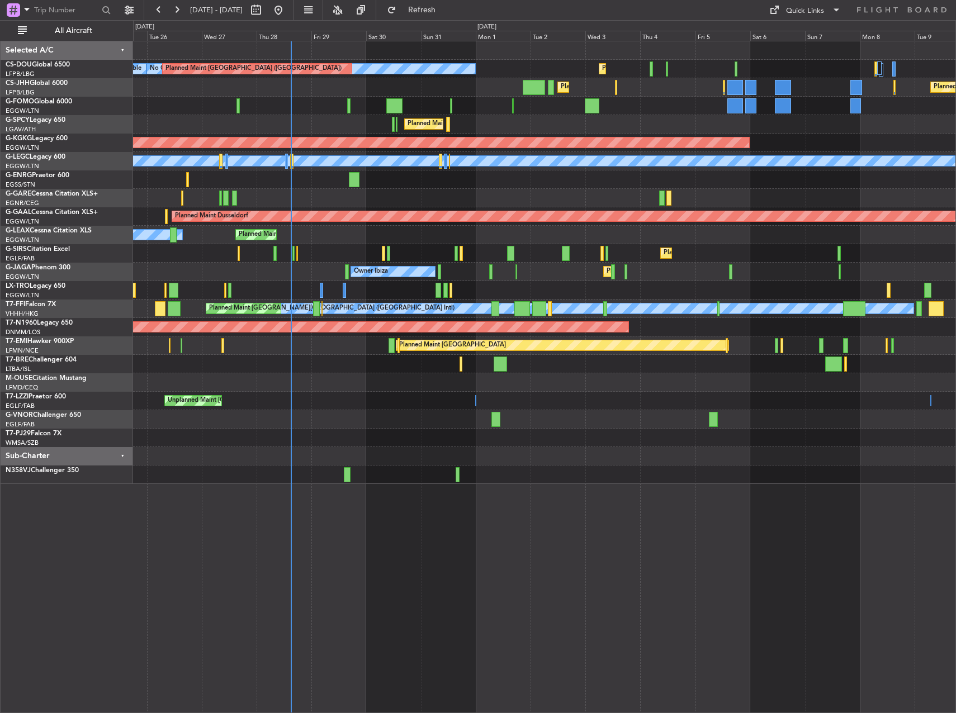
click at [400, 194] on div "Planned Maint Paris (Le Bourget) No Crew Planned Maint Paris (Le Bourget) A/C U…" at bounding box center [544, 262] width 822 height 443
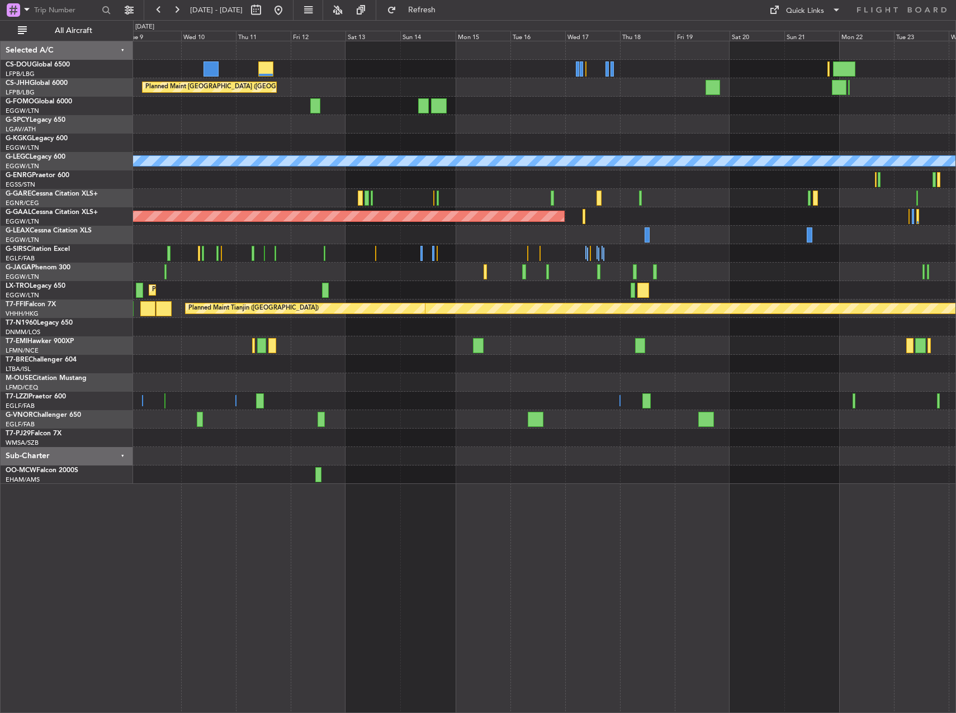
click at [312, 183] on div at bounding box center [544, 179] width 822 height 18
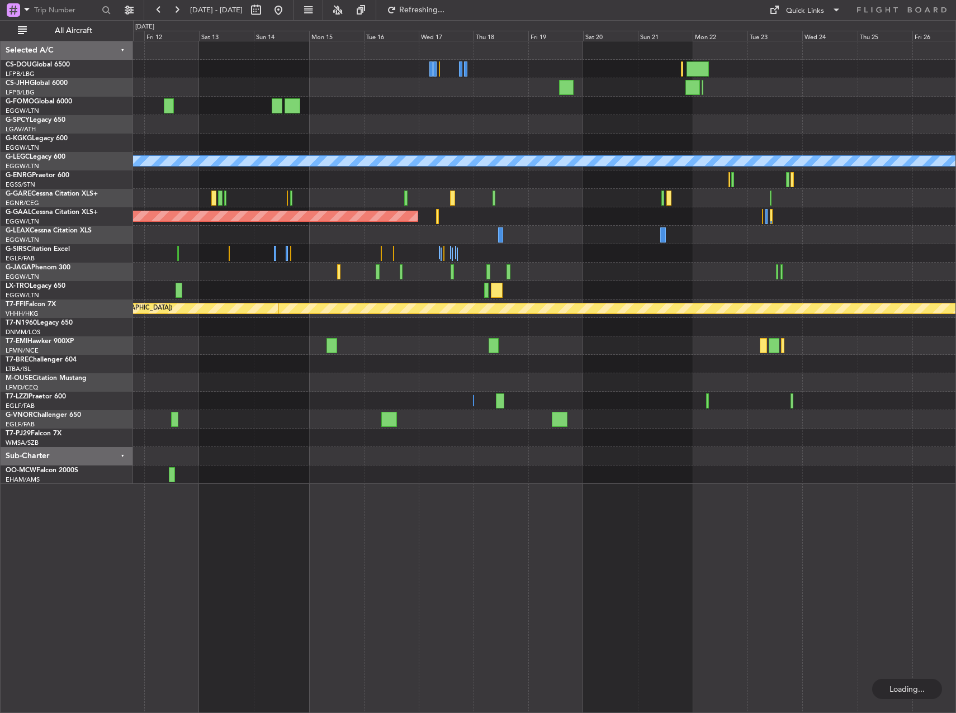
click at [470, 201] on div at bounding box center [544, 198] width 822 height 18
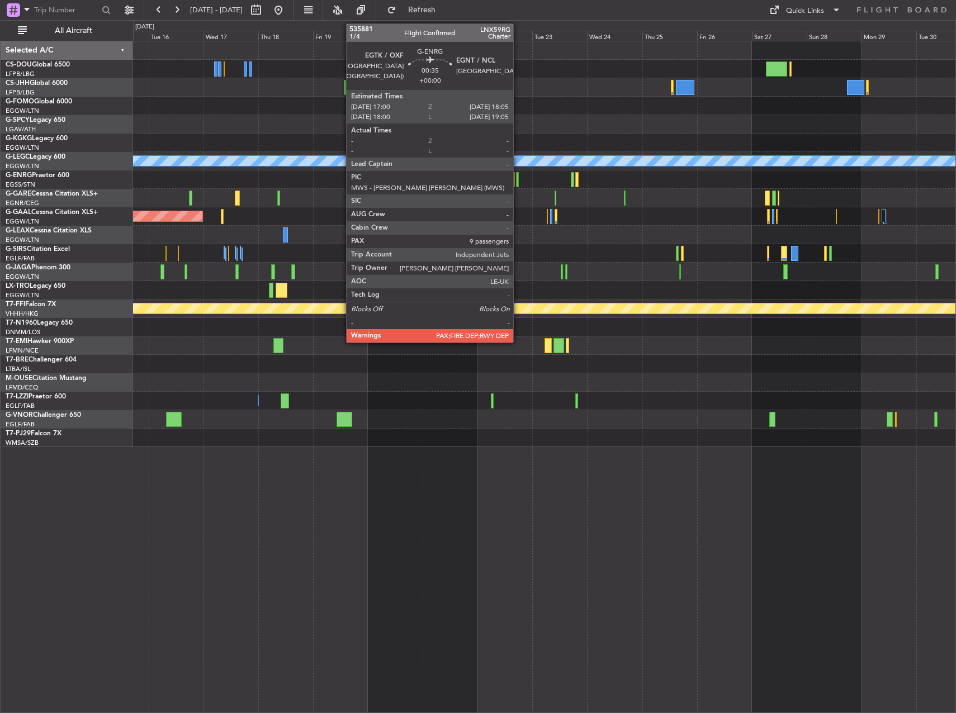
click at [518, 177] on div at bounding box center [517, 179] width 3 height 15
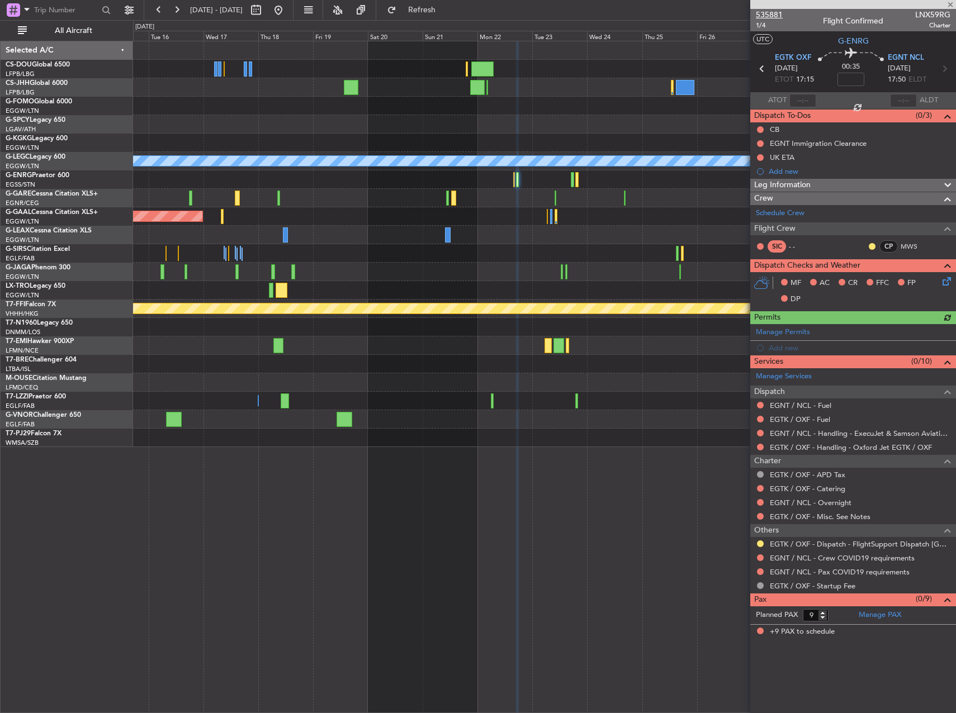
click at [776, 14] on span "535881" at bounding box center [768, 15] width 27 height 12
click at [287, 13] on button at bounding box center [278, 10] width 18 height 18
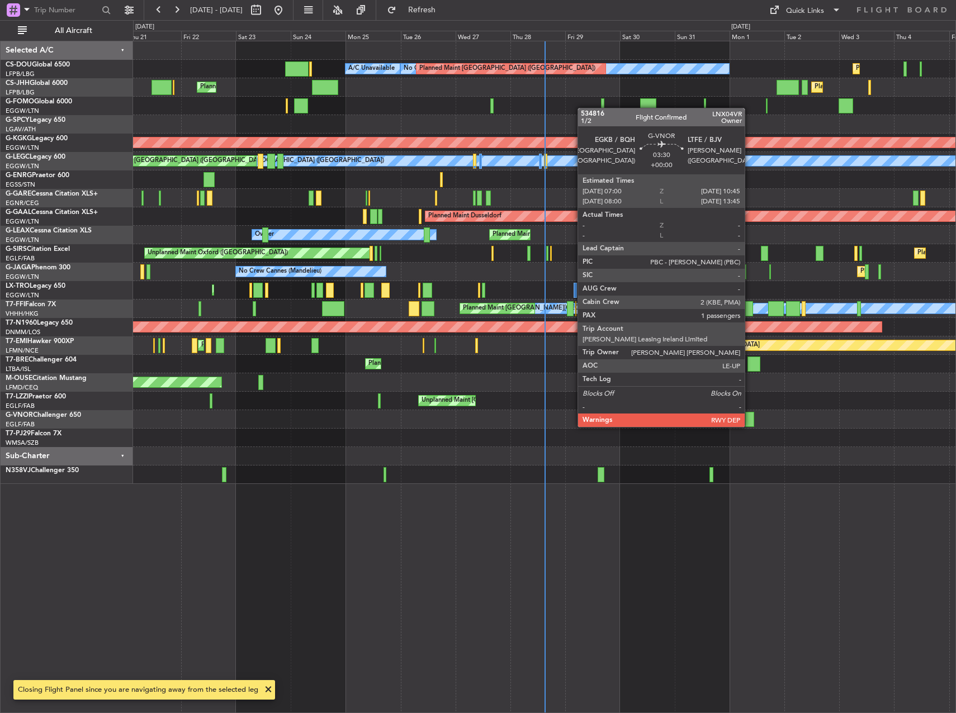
click at [749, 416] on div at bounding box center [749, 419] width 9 height 15
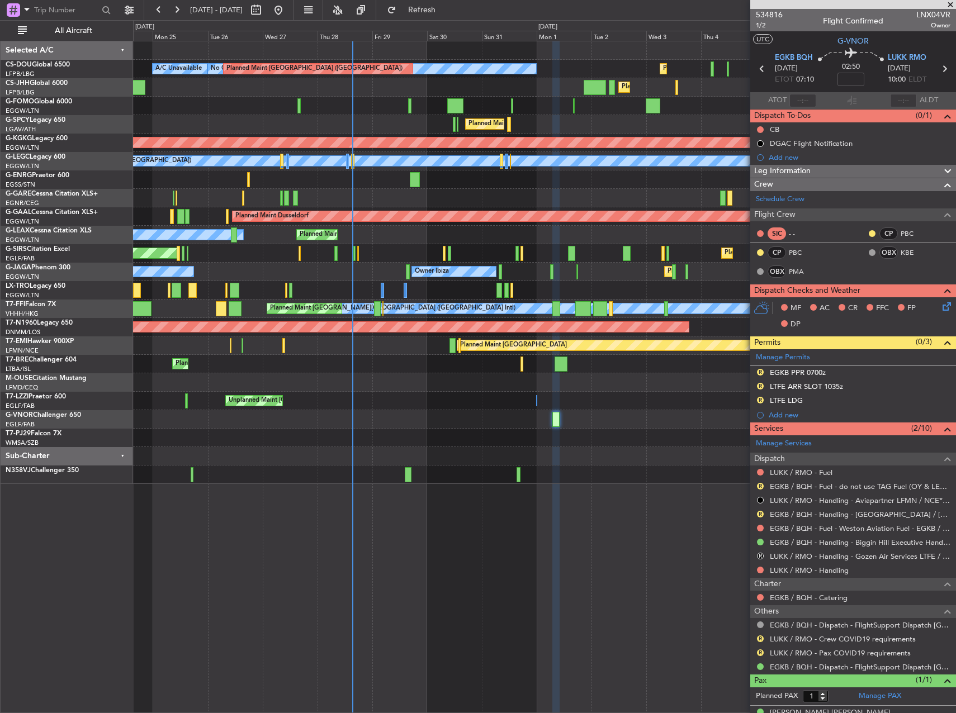
click at [327, 318] on div "Planned Maint Paris (Le Bourget) No Crew A/C Unavailable Planned Maint Paris (L…" at bounding box center [544, 262] width 822 height 443
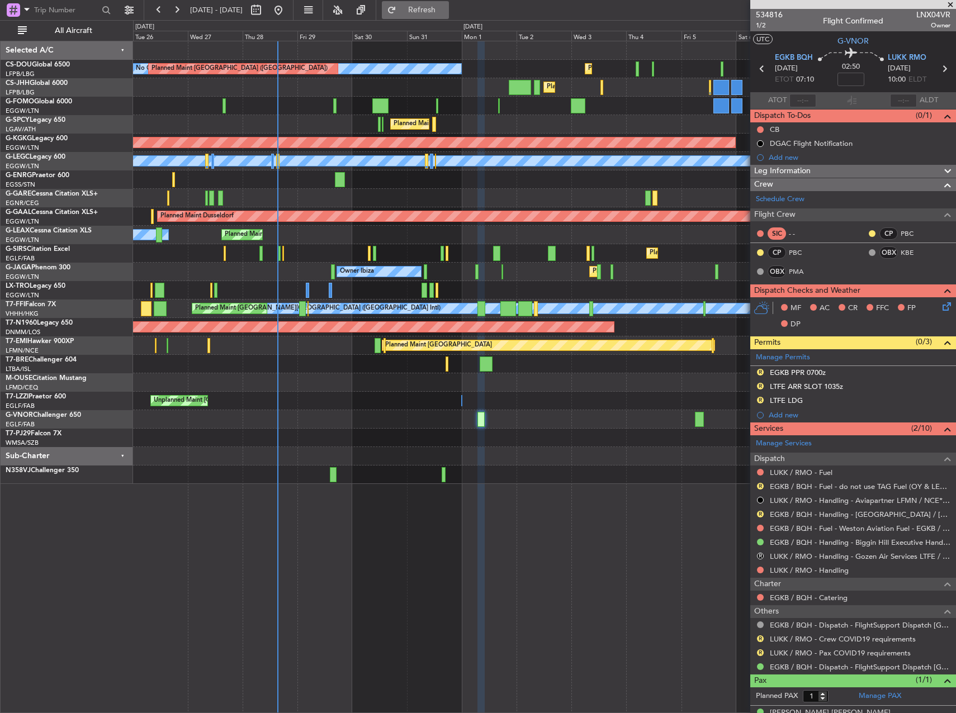
click at [437, 10] on span "Refresh" at bounding box center [421, 10] width 47 height 8
click at [445, 6] on span "Refresh" at bounding box center [421, 10] width 47 height 8
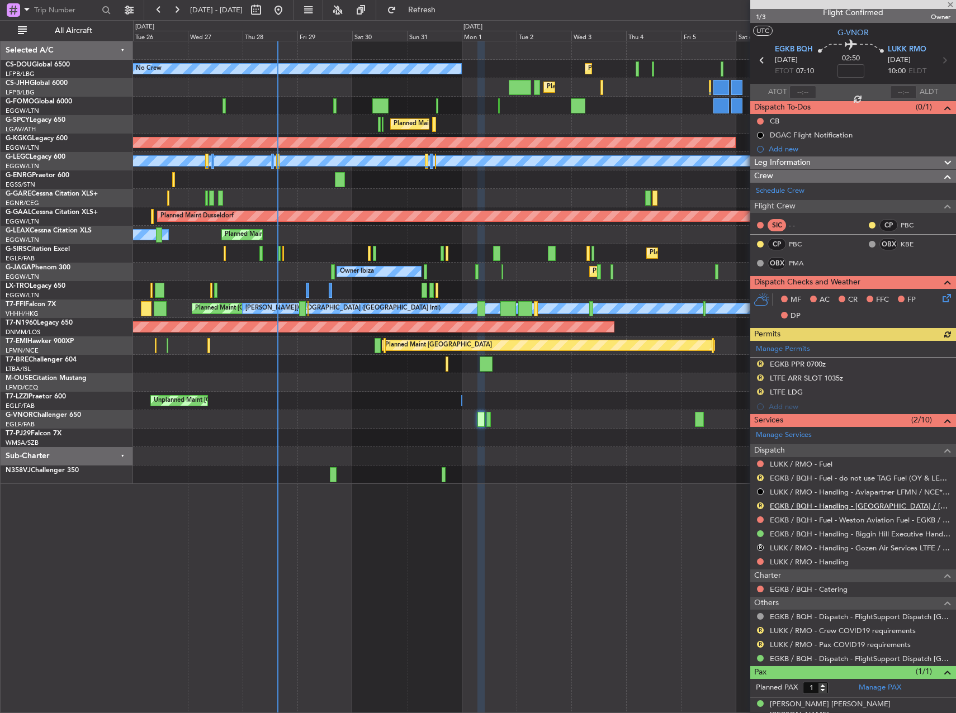
scroll to position [17, 0]
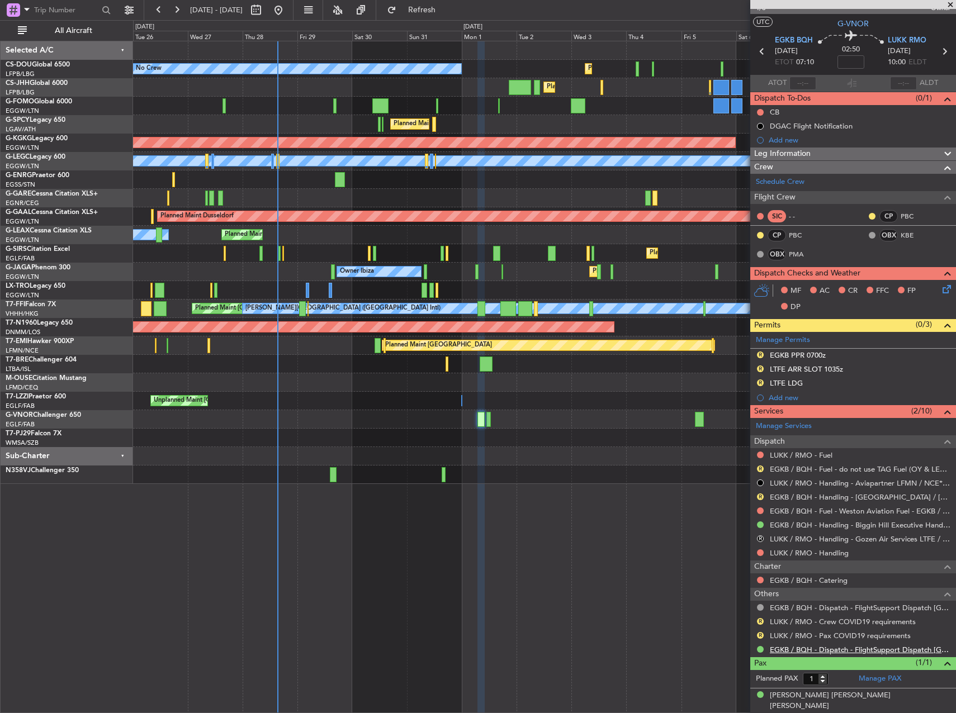
click at [789, 650] on link "EGKB / BQH - Dispatch - FlightSupport Dispatch [GEOGRAPHIC_DATA]" at bounding box center [859, 649] width 180 height 9
click at [448, 16] on button "Refresh" at bounding box center [415, 10] width 67 height 18
click at [435, 7] on span "Refresh" at bounding box center [421, 10] width 47 height 8
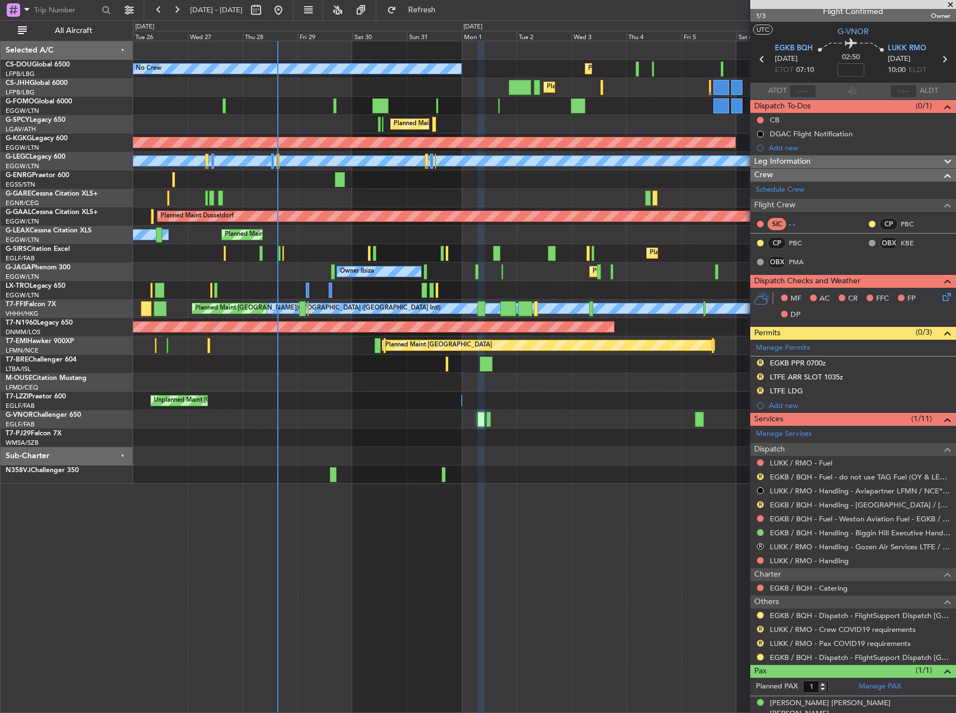
scroll to position [0, 0]
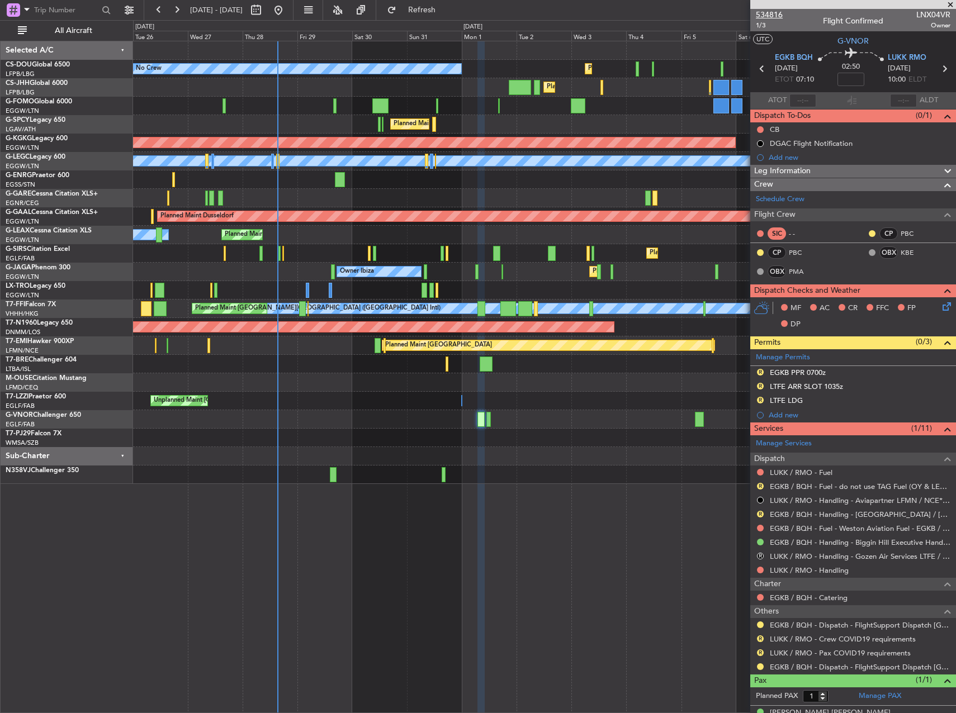
click at [768, 15] on span "534816" at bounding box center [768, 15] width 27 height 12
click at [441, 11] on span "Refresh" at bounding box center [421, 10] width 47 height 8
click at [789, 570] on link "LUKK / RMO - Handling" at bounding box center [808, 569] width 79 height 9
click at [797, 473] on link "LUKK / RMO - Fuel" at bounding box center [800, 472] width 63 height 9
click at [432, 12] on button "Refresh" at bounding box center [415, 10] width 67 height 18
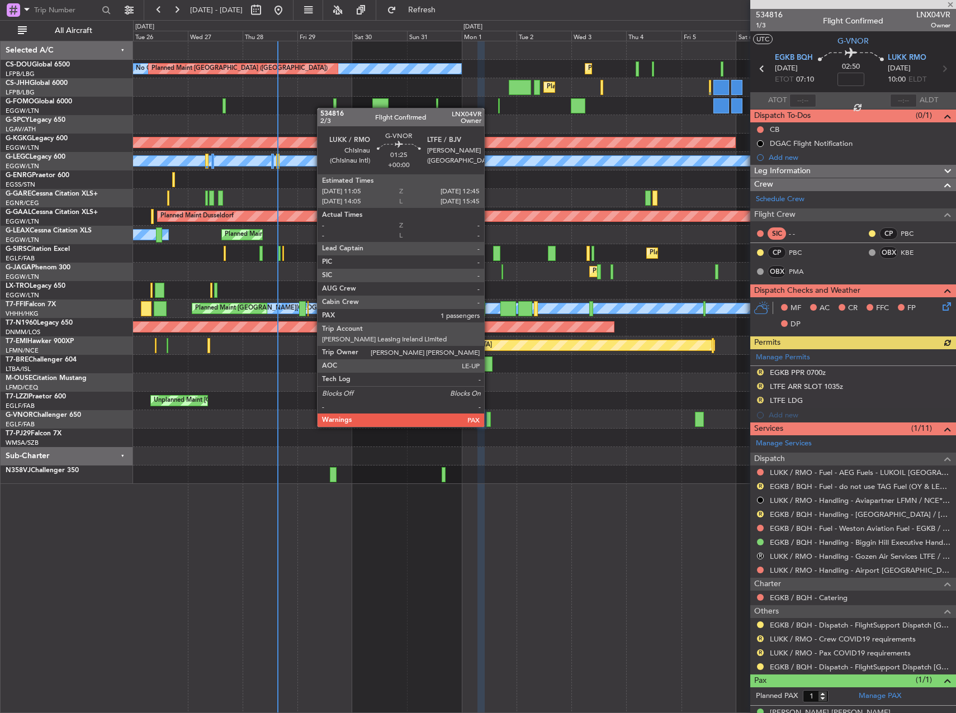
click at [489, 416] on div at bounding box center [488, 419] width 4 height 15
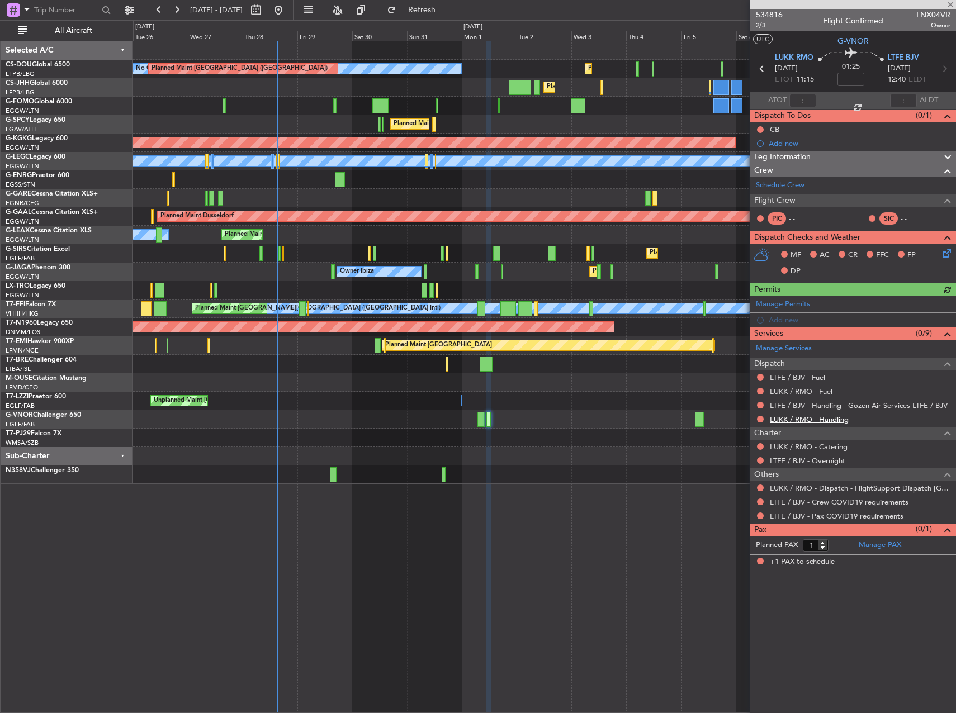
click at [824, 420] on link "LUKK / RMO - Handling" at bounding box center [808, 419] width 79 height 9
click at [811, 391] on link "LUKK / RMO - Fuel" at bounding box center [800, 391] width 63 height 9
click at [778, 373] on link "LTFE / BJV - Fuel" at bounding box center [796, 377] width 55 height 9
click at [873, 544] on link "Manage PAX" at bounding box center [879, 545] width 42 height 11
click at [768, 16] on span "534816" at bounding box center [768, 15] width 27 height 12
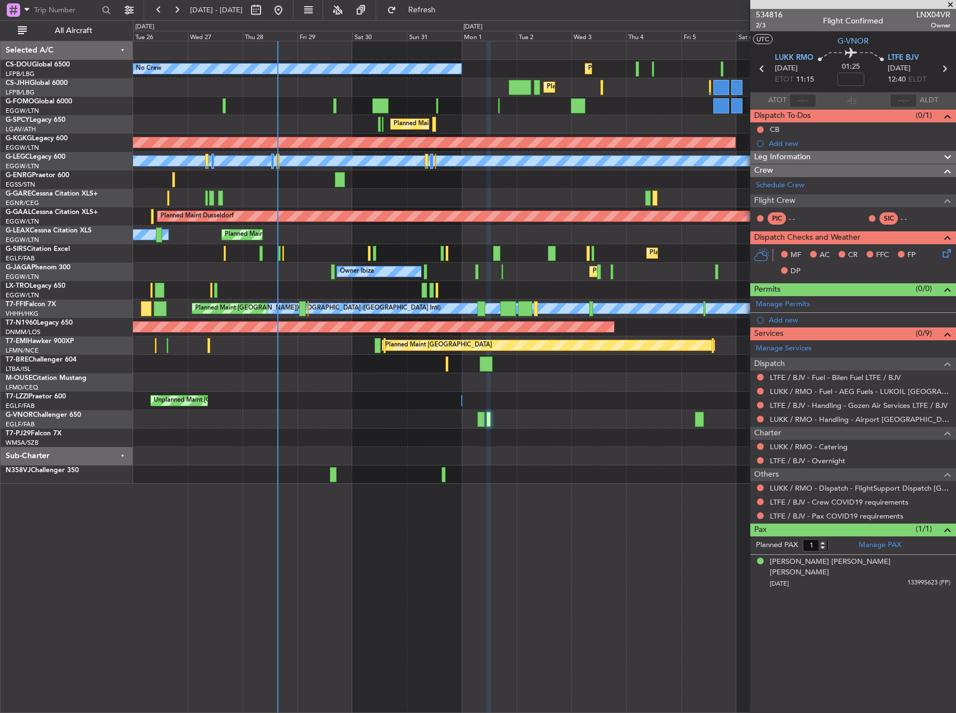
click at [436, 21] on div "0 0 Tue 26 Wed 27 Thu 28 Fri 29 Sat 30 Sun 31 Mon 1 Sep 2025 Tue 2 Wed 3 Thu 4 …" at bounding box center [544, 31] width 821 height 20
click at [435, 11] on span "Refresh" at bounding box center [421, 10] width 47 height 8
click at [476, 418] on div at bounding box center [544, 419] width 822 height 18
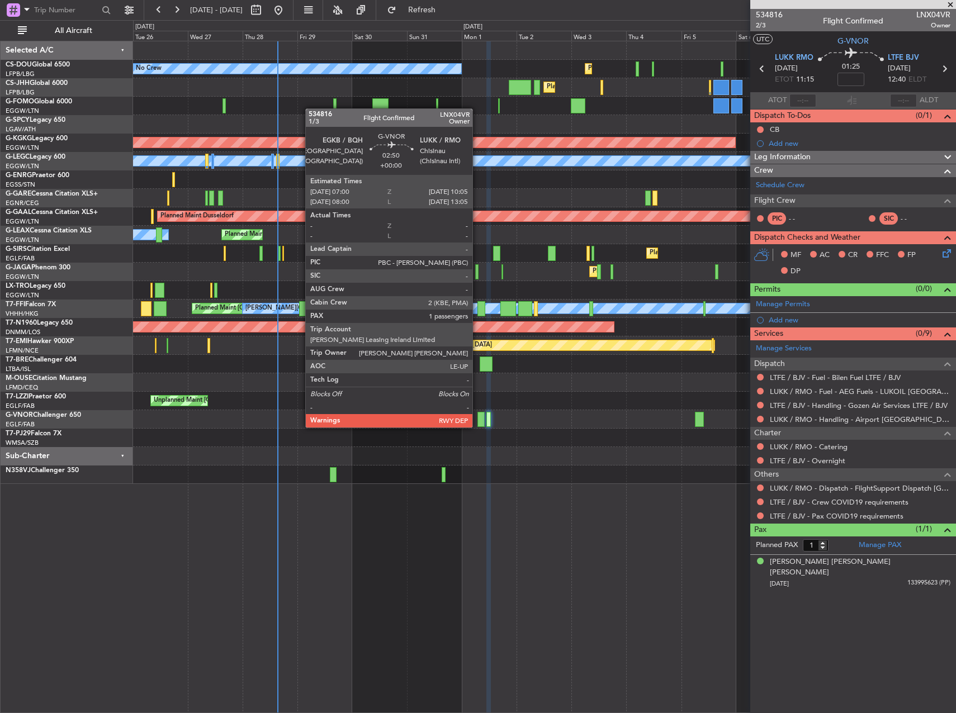
click at [477, 416] on div at bounding box center [480, 419] width 7 height 15
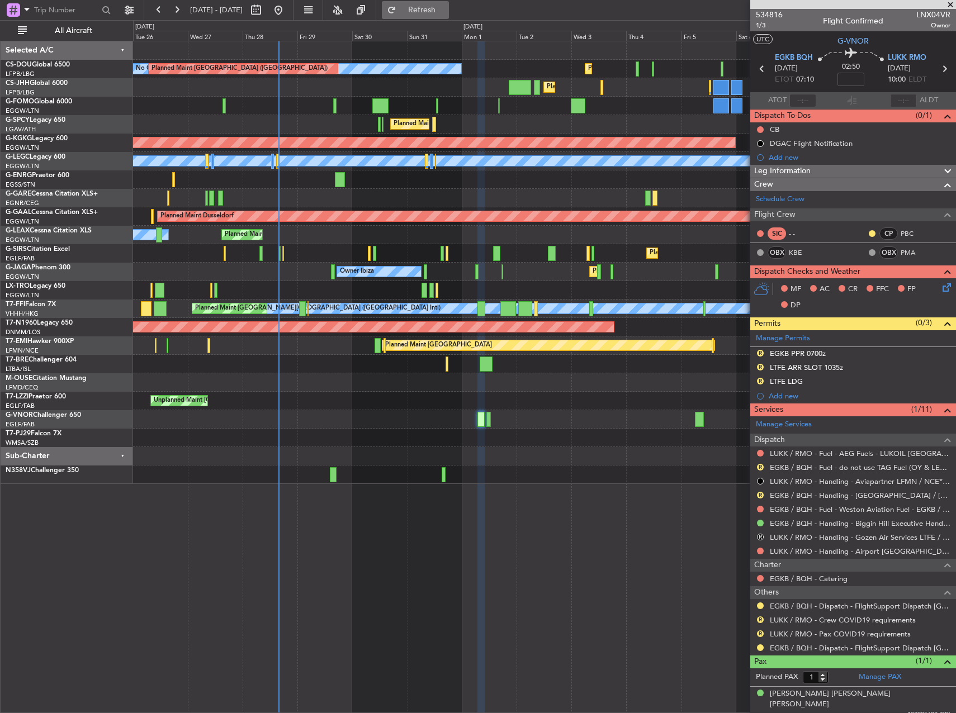
click at [445, 12] on span "Refresh" at bounding box center [421, 10] width 47 height 8
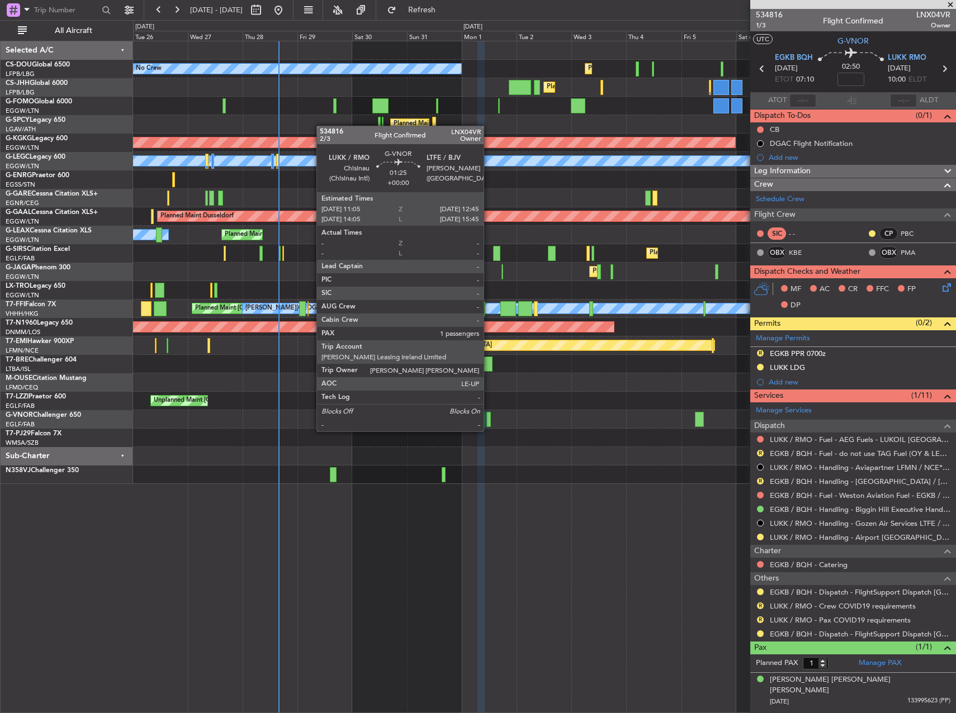
click at [488, 420] on div at bounding box center [488, 419] width 4 height 15
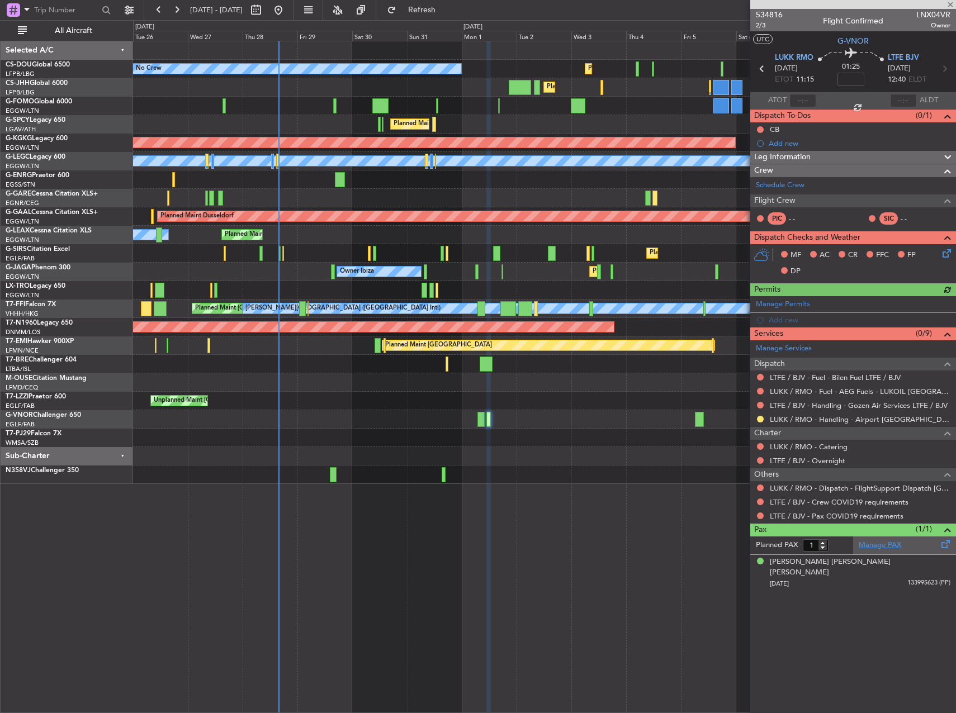
click at [893, 541] on link "Manage PAX" at bounding box center [879, 545] width 42 height 11
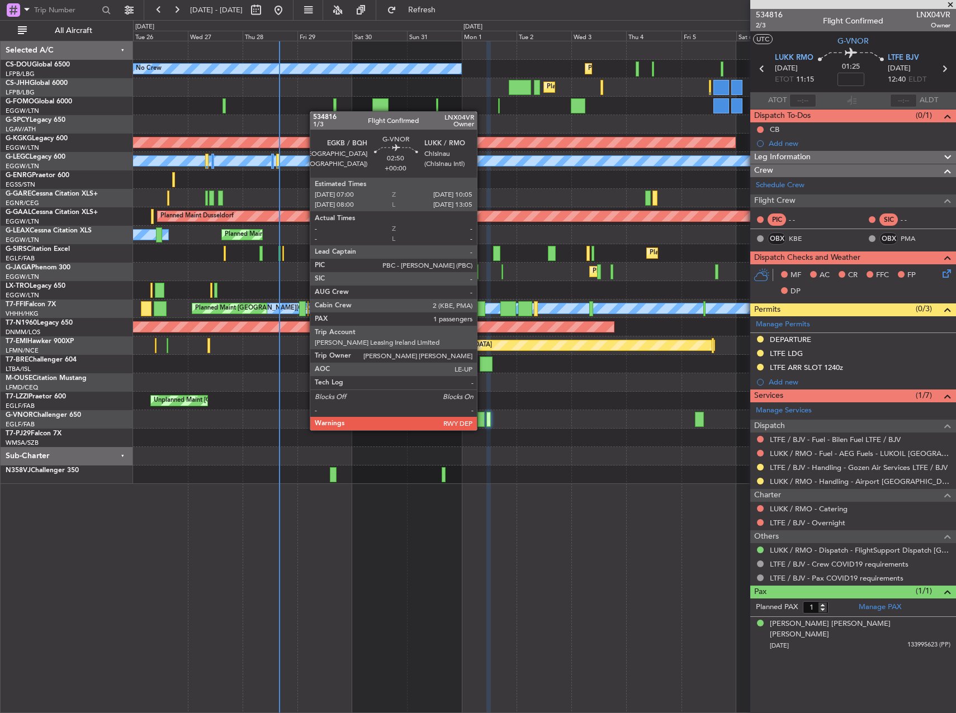
click at [482, 419] on div at bounding box center [480, 419] width 7 height 15
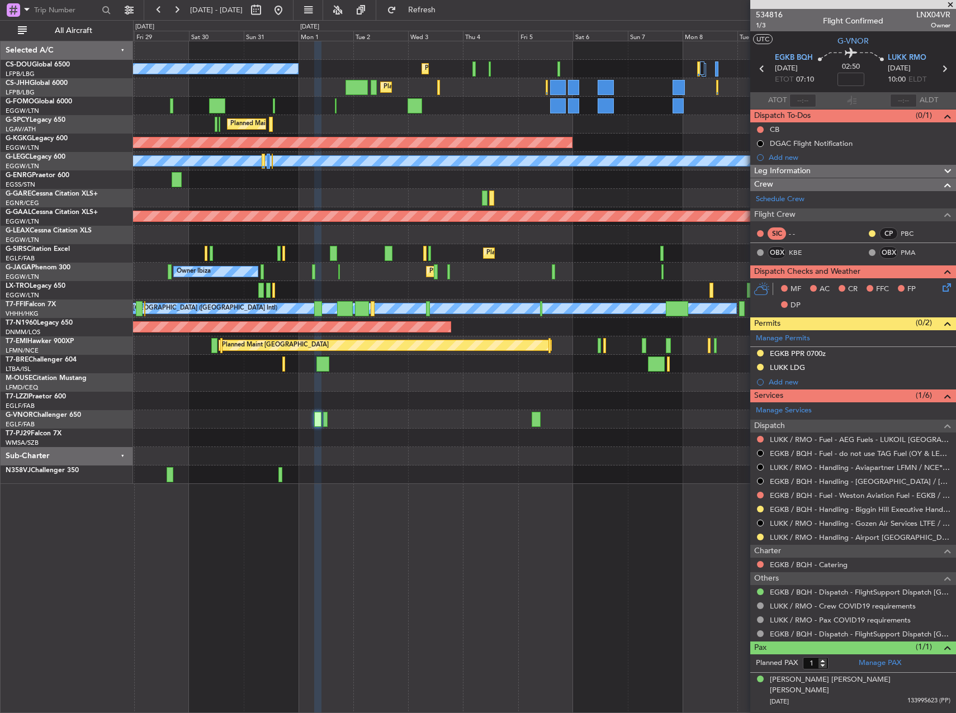
click at [438, 400] on div "Owner Owner Unplanned Maint London (Farnborough)" at bounding box center [544, 401] width 822 height 18
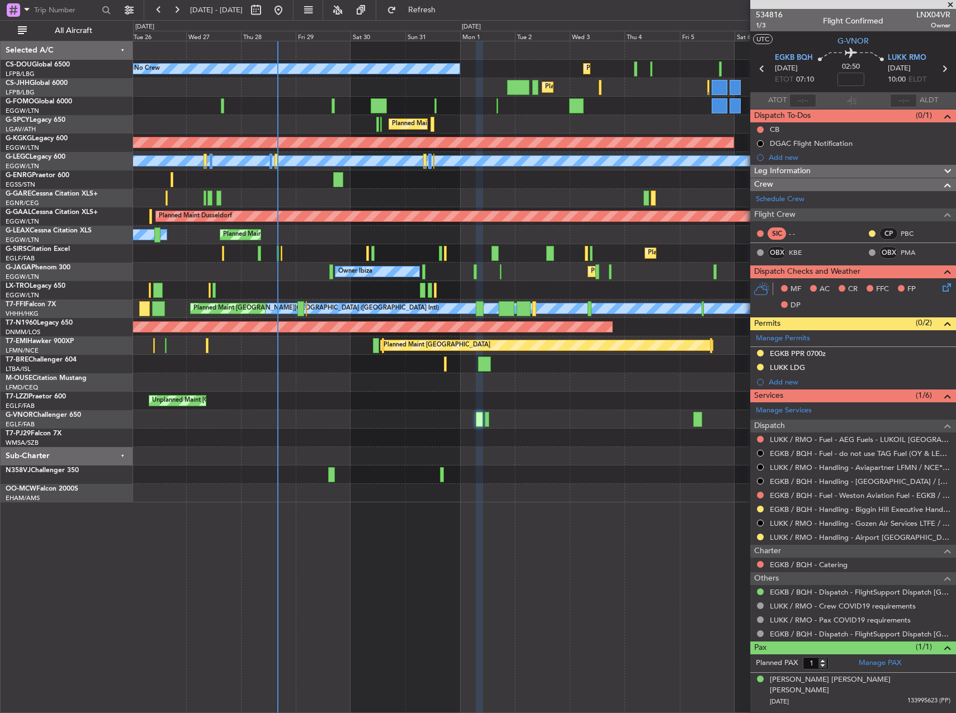
click at [563, 399] on div "Owner Unplanned Maint London (Farnborough) Owner" at bounding box center [544, 401] width 822 height 18
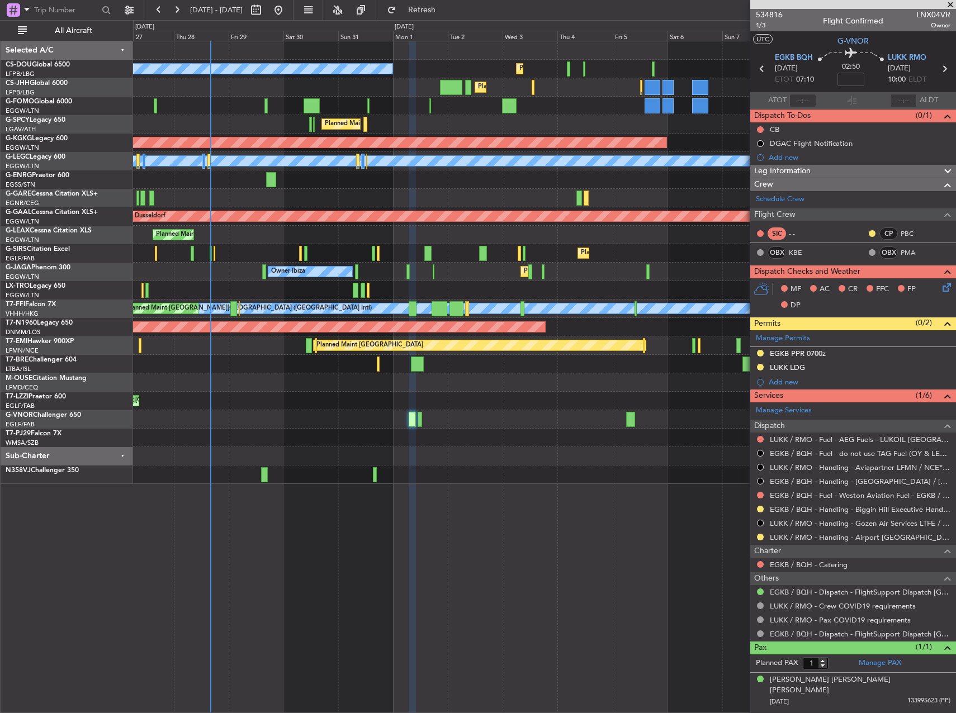
click at [508, 431] on div "Planned Maint Paris (Le Bourget) Planned Maint Paris (Le Bourget) No Crew Plann…" at bounding box center [544, 262] width 822 height 443
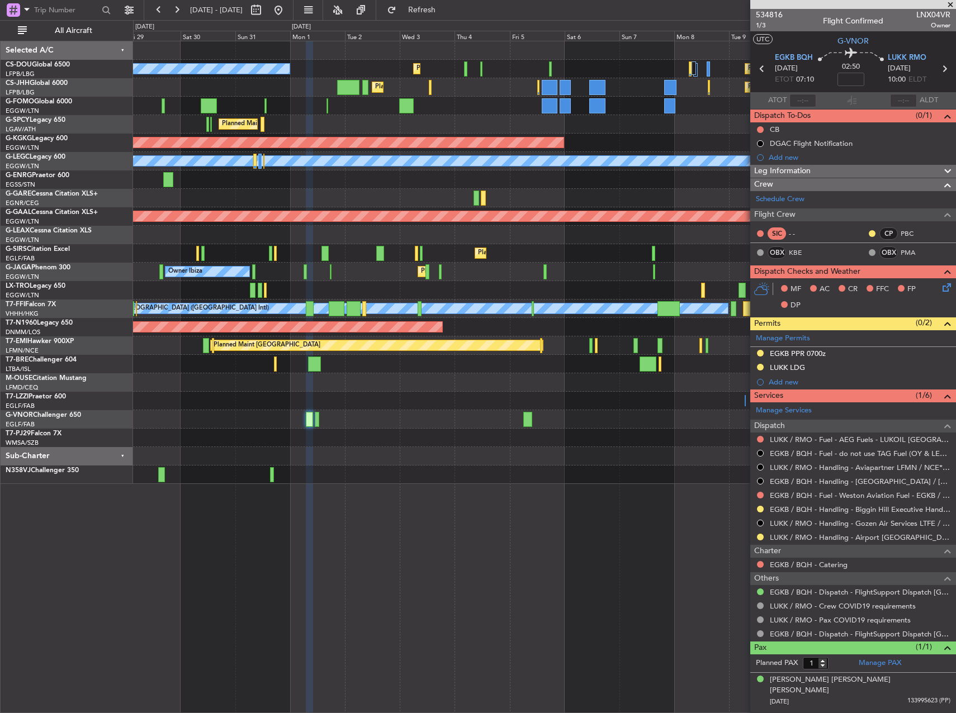
click at [403, 400] on div "Owner Owner Unplanned Maint London (Farnborough)" at bounding box center [544, 401] width 822 height 18
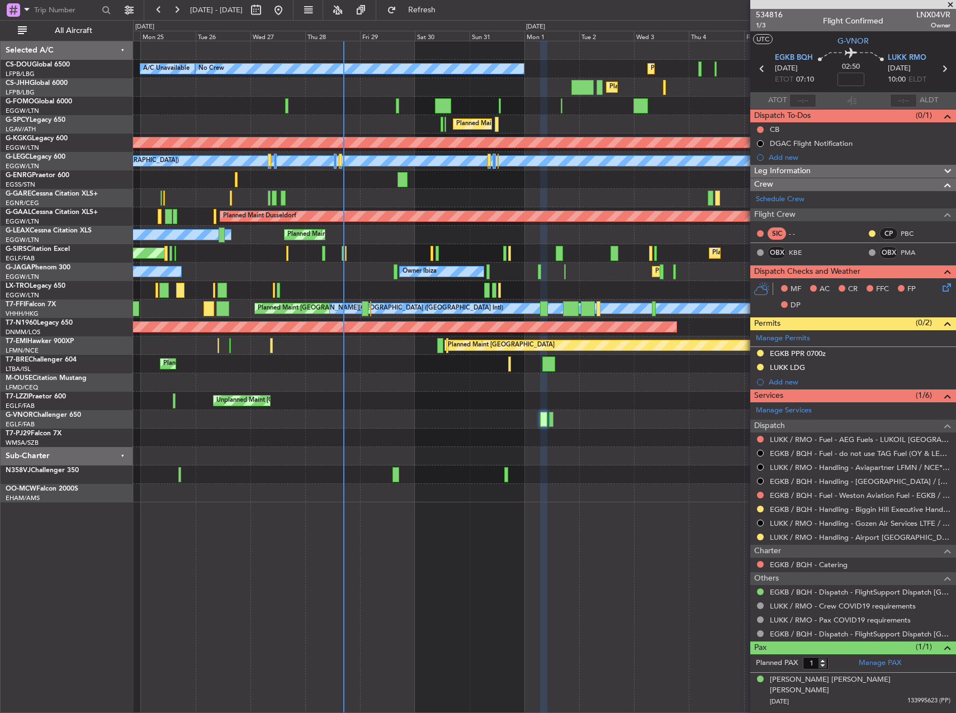
click at [658, 415] on div "Planned Maint Paris (Le Bourget) No Crew Planned Maint Paris (Le Bourget) A/C U…" at bounding box center [544, 271] width 822 height 461
